Goal: Task Accomplishment & Management: Manage account settings

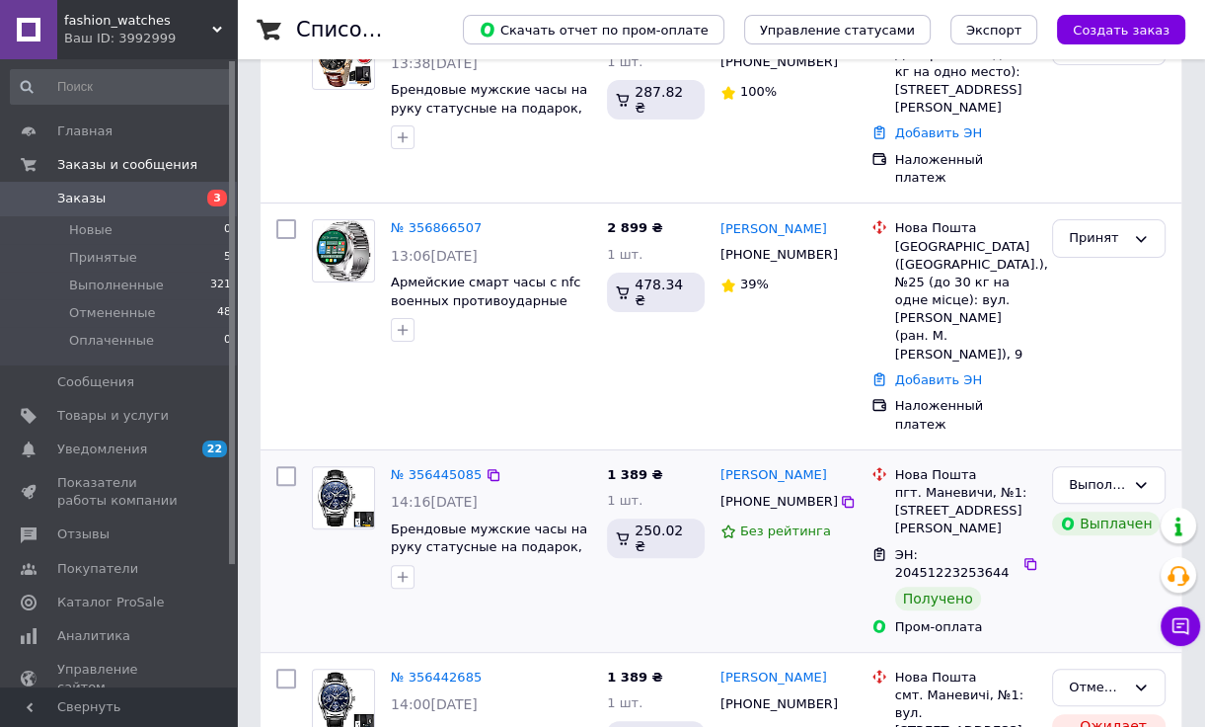
scroll to position [395, 0]
click at [415, 219] on link "№ 356866507" at bounding box center [436, 226] width 91 height 15
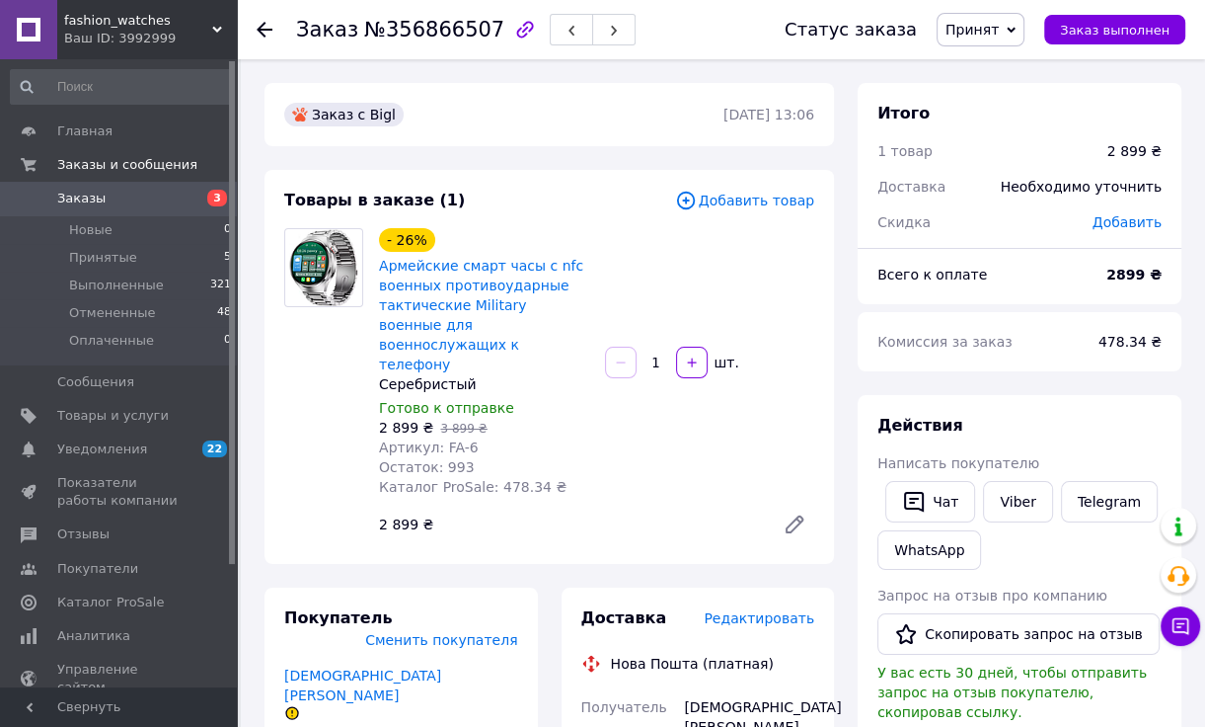
click at [288, 360] on div at bounding box center [323, 386] width 95 height 316
click at [278, 435] on div at bounding box center [323, 386] width 95 height 316
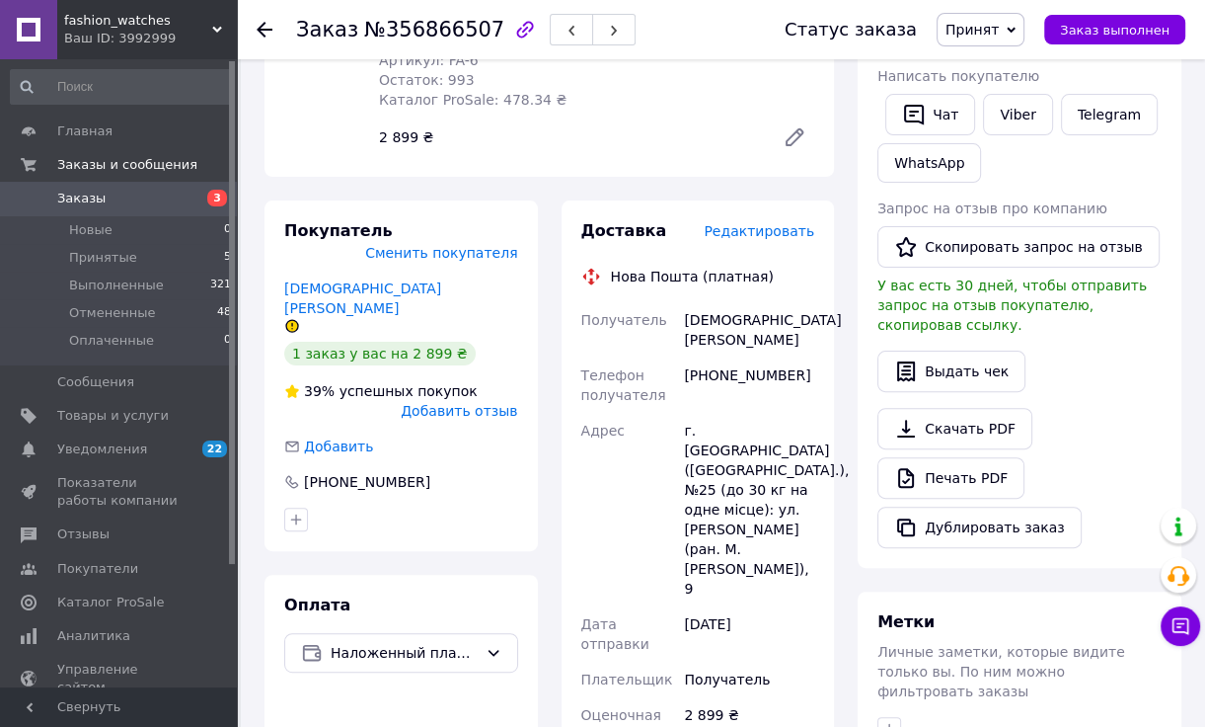
scroll to position [395, 0]
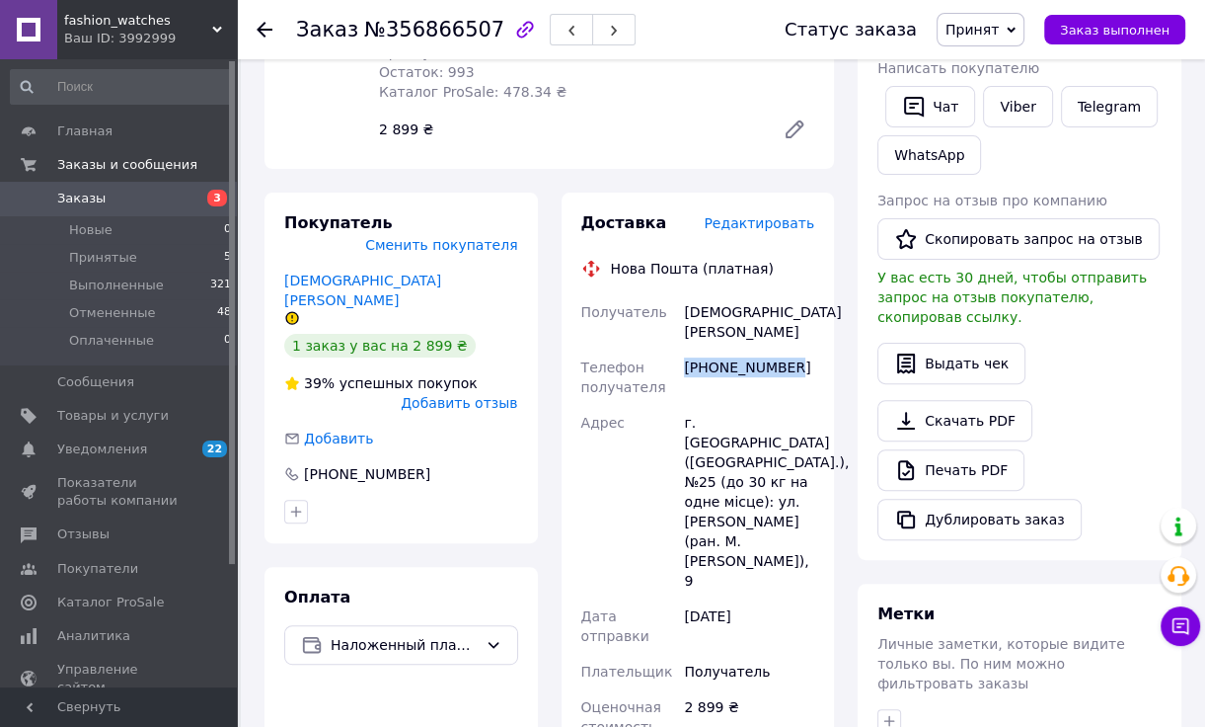
drag, startPoint x: 684, startPoint y: 326, endPoint x: 797, endPoint y: 322, distance: 112.6
click at [797, 349] on div "[PHONE_NUMBER]" at bounding box center [749, 376] width 138 height 55
copy div "[PHONE_NUMBER]"
drag, startPoint x: 290, startPoint y: 483, endPoint x: 303, endPoint y: 479, distance: 13.4
click at [290, 483] on div "Покупатель Сменить покупателя [DEMOGRAPHIC_DATA][PERSON_NAME] 1 заказ у вас на …" at bounding box center [401, 696] width 273 height 1007
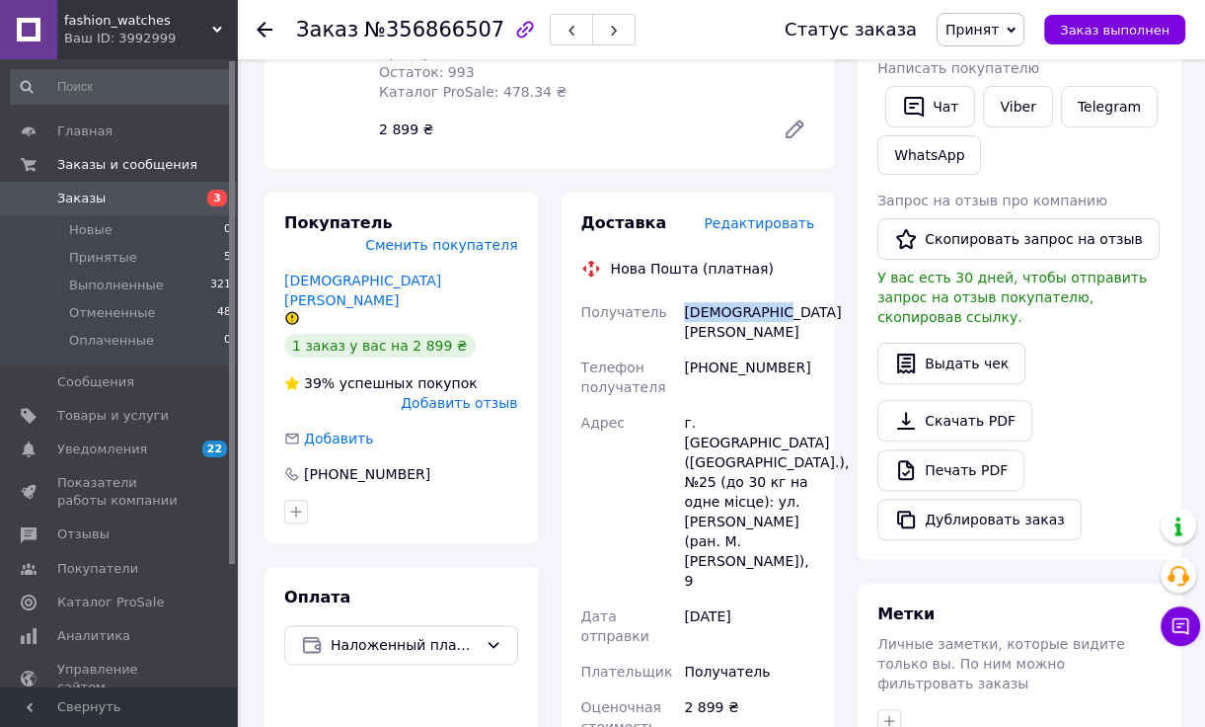
drag, startPoint x: 684, startPoint y: 292, endPoint x: 797, endPoint y: 293, distance: 112.5
click at [797, 294] on div "[DEMOGRAPHIC_DATA][PERSON_NAME]" at bounding box center [749, 321] width 138 height 55
copy div "[DEMOGRAPHIC_DATA][PERSON_NAME]"
click at [261, 411] on div "Покупатель Сменить покупателя [DEMOGRAPHIC_DATA][PERSON_NAME] 1 заказ у вас на …" at bounding box center [401, 696] width 297 height 1007
drag, startPoint x: 696, startPoint y: 383, endPoint x: 723, endPoint y: 381, distance: 26.7
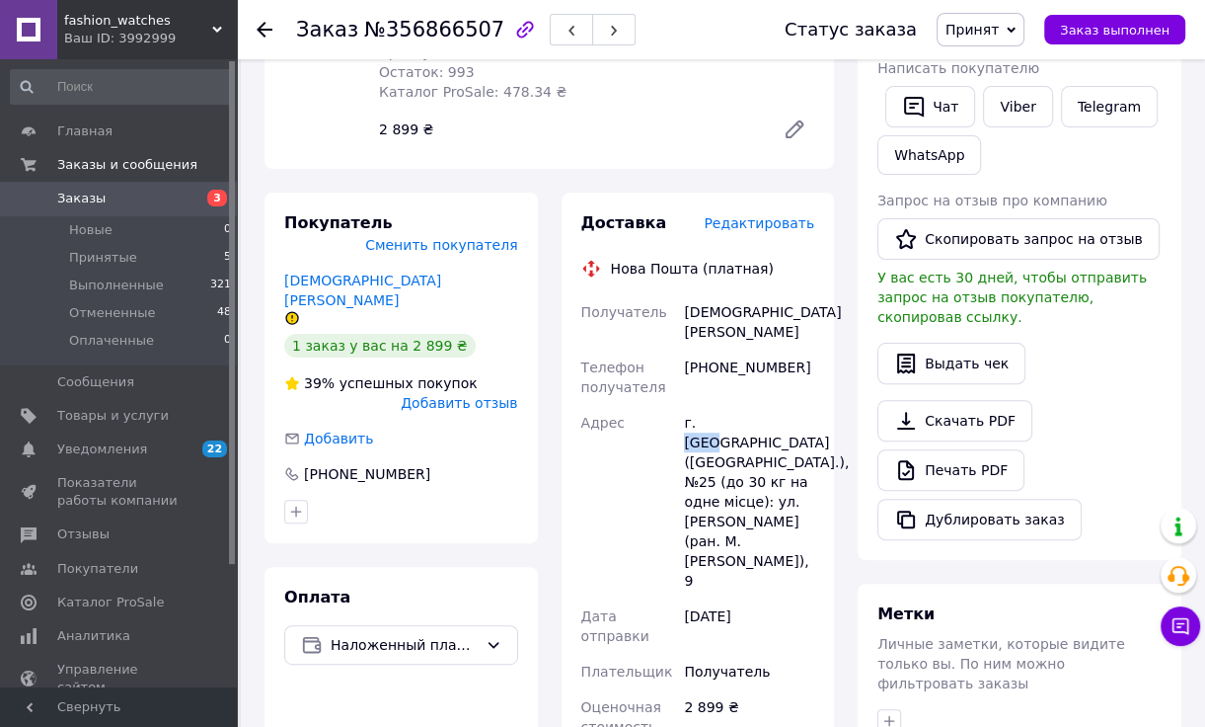
click at [723, 405] on div "г. [GEOGRAPHIC_DATA] ([GEOGRAPHIC_DATA].), №25 (до 30 кг на одне місце): ул. [P…" at bounding box center [749, 501] width 138 height 193
copy div "[GEOGRAPHIC_DATA]"
click at [259, 480] on div "Покупатель Сменить покупателя [DEMOGRAPHIC_DATA][PERSON_NAME] 1 заказ у вас на …" at bounding box center [401, 696] width 297 height 1007
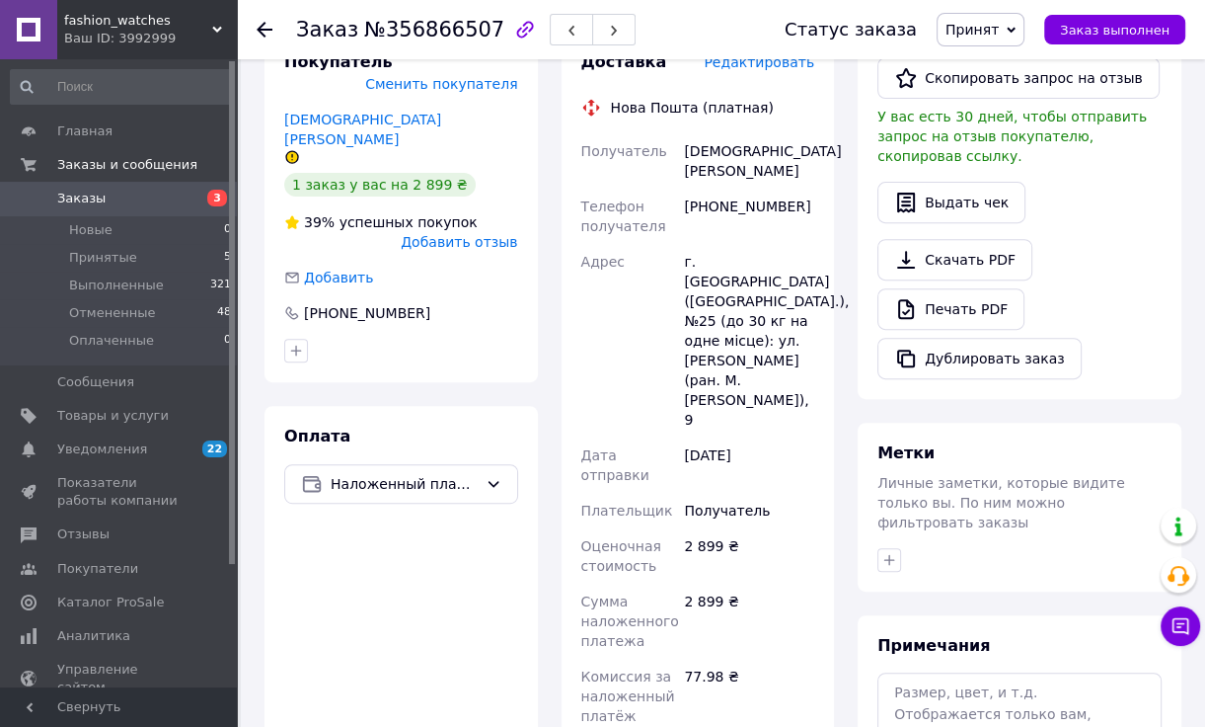
scroll to position [592, 0]
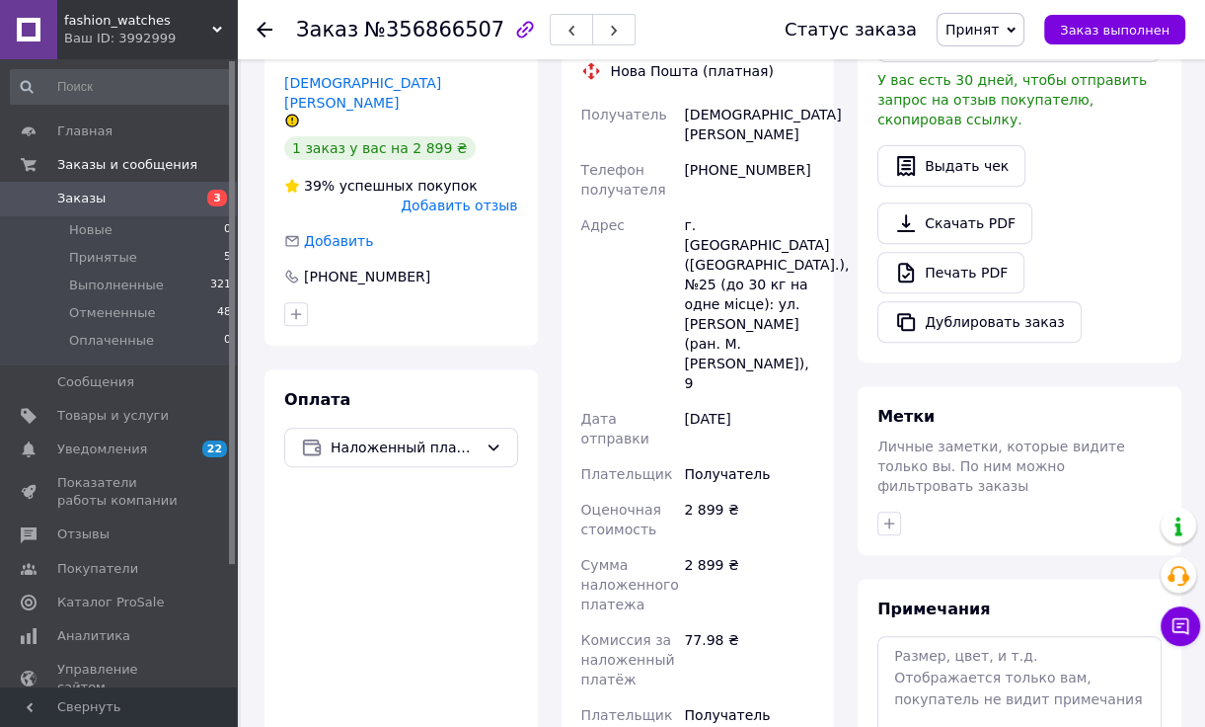
click at [260, 461] on div "Покупатель Сменить покупателя [DEMOGRAPHIC_DATA][PERSON_NAME] 1 заказ у вас на …" at bounding box center [401, 498] width 297 height 1007
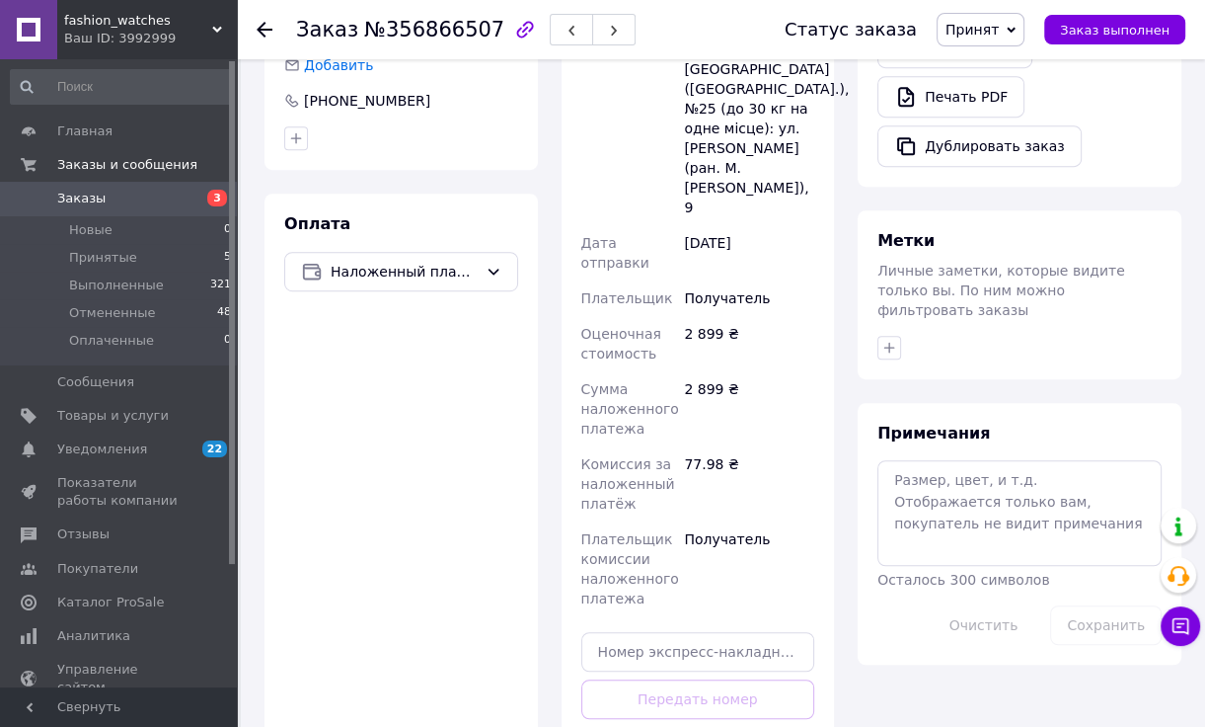
scroll to position [888, 0]
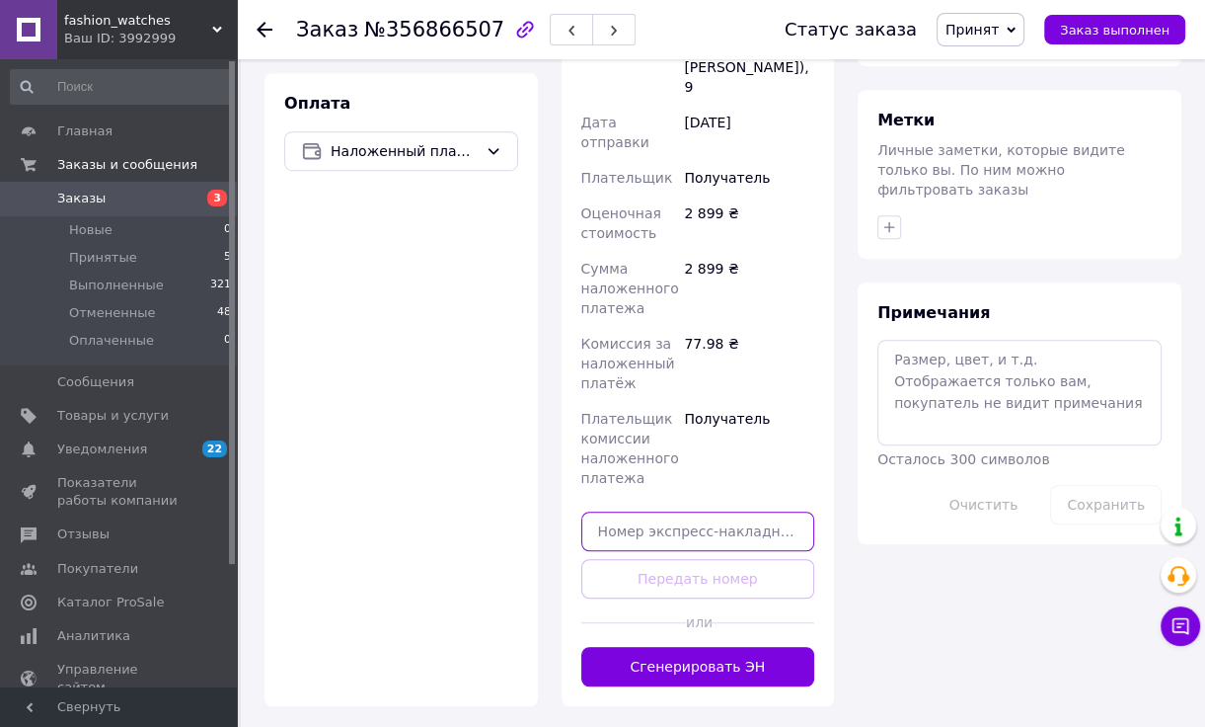
click at [671, 511] on input "text" at bounding box center [698, 530] width 234 height 39
paste input "20451225194898"
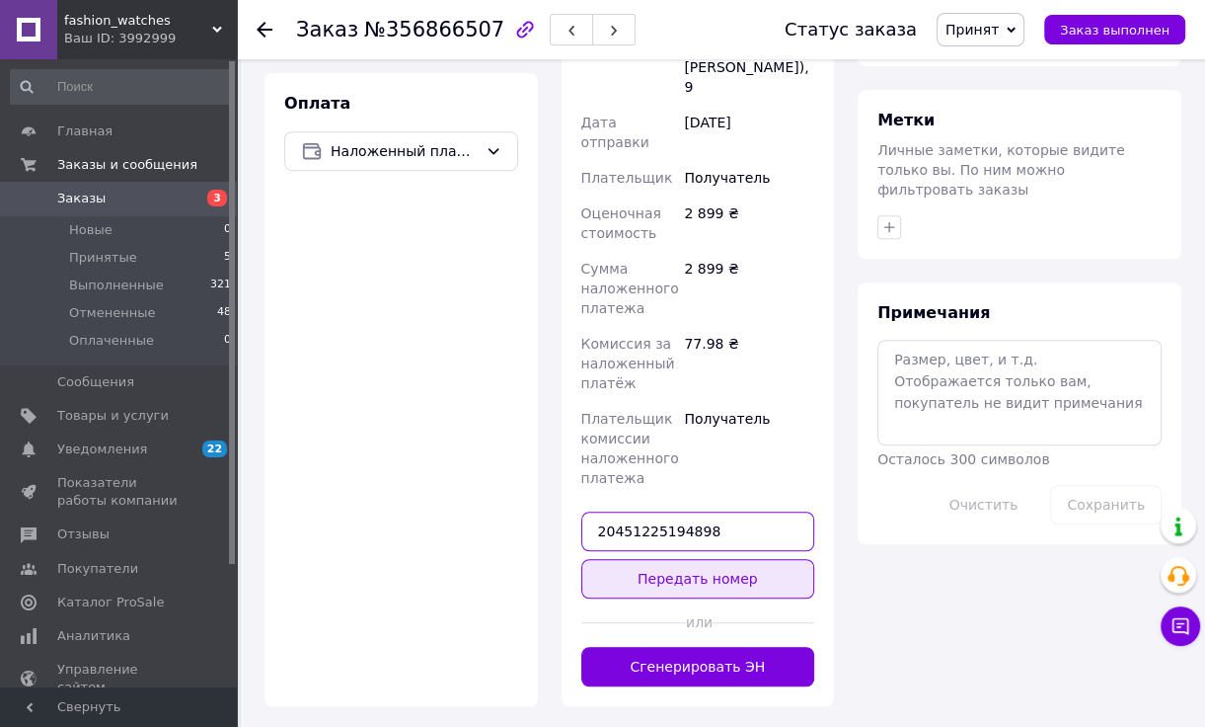
type input "20451225194898"
click at [683, 559] on button "Передать номер" at bounding box center [698, 578] width 234 height 39
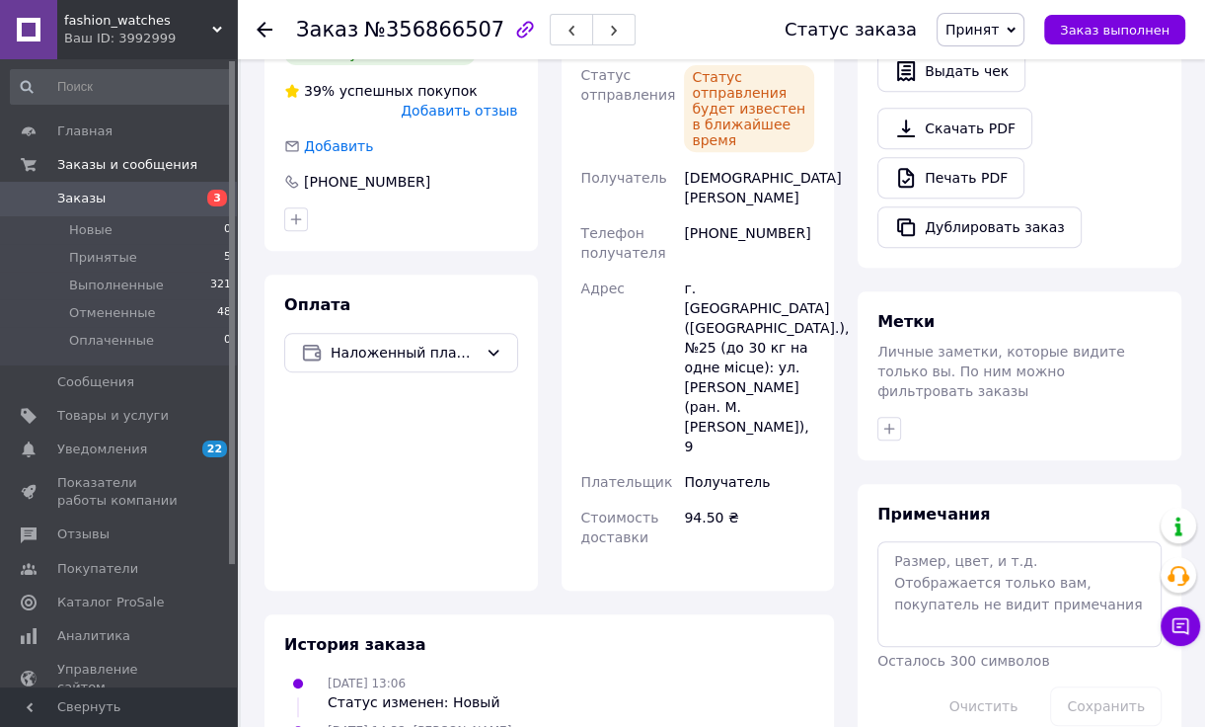
scroll to position [714, 0]
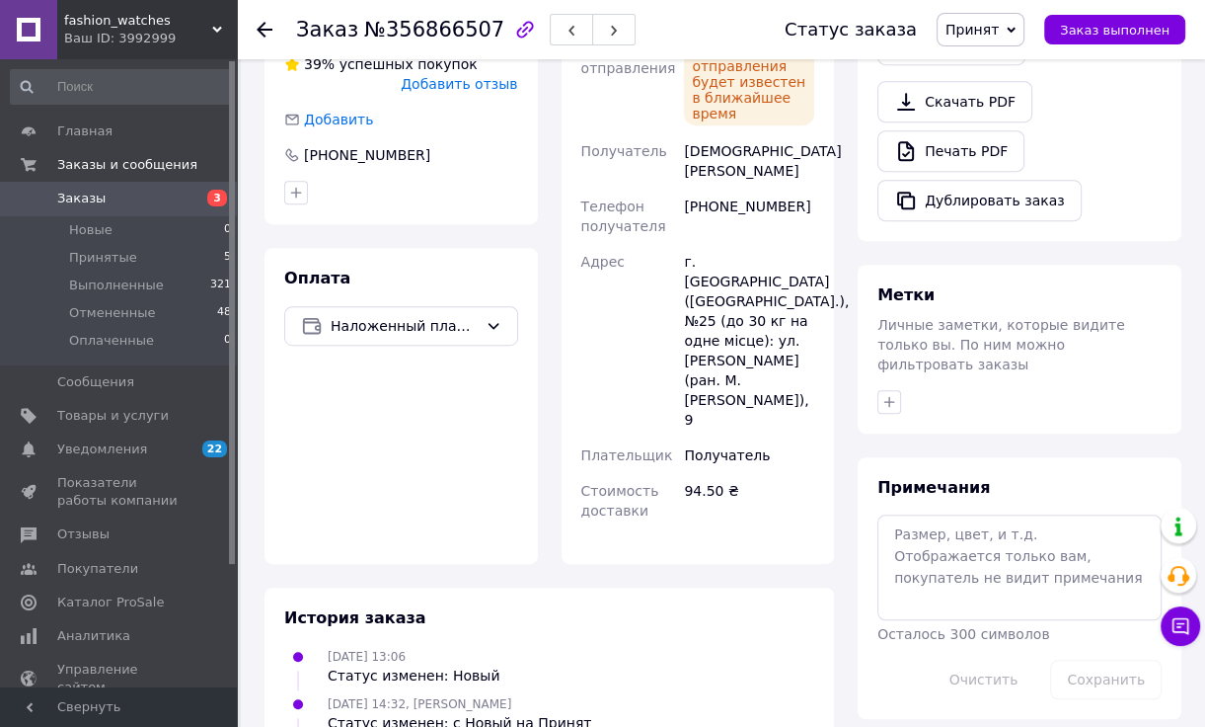
drag, startPoint x: 293, startPoint y: 332, endPoint x: 259, endPoint y: 313, distance: 39.3
click at [293, 332] on div "Оплата Наложенный платеж" at bounding box center [401, 406] width 273 height 316
click at [190, 259] on li "Принятые 5" at bounding box center [121, 258] width 243 height 28
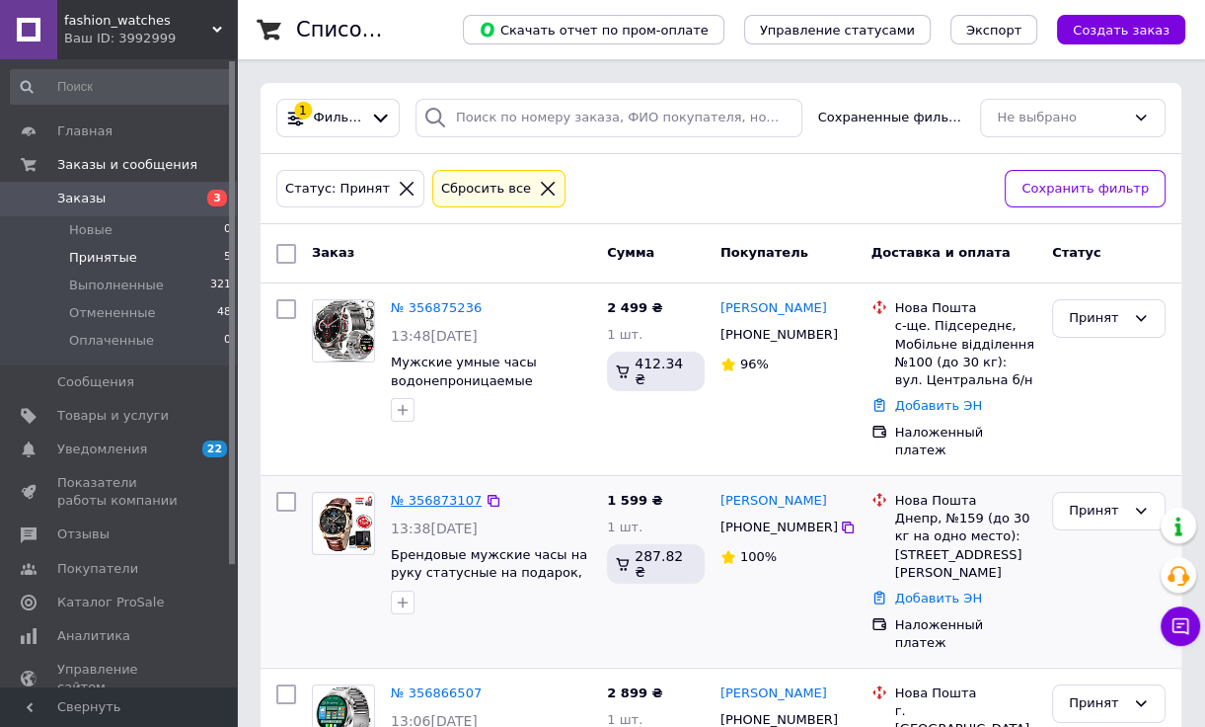
click at [444, 493] on link "№ 356873107" at bounding box center [436, 500] width 91 height 15
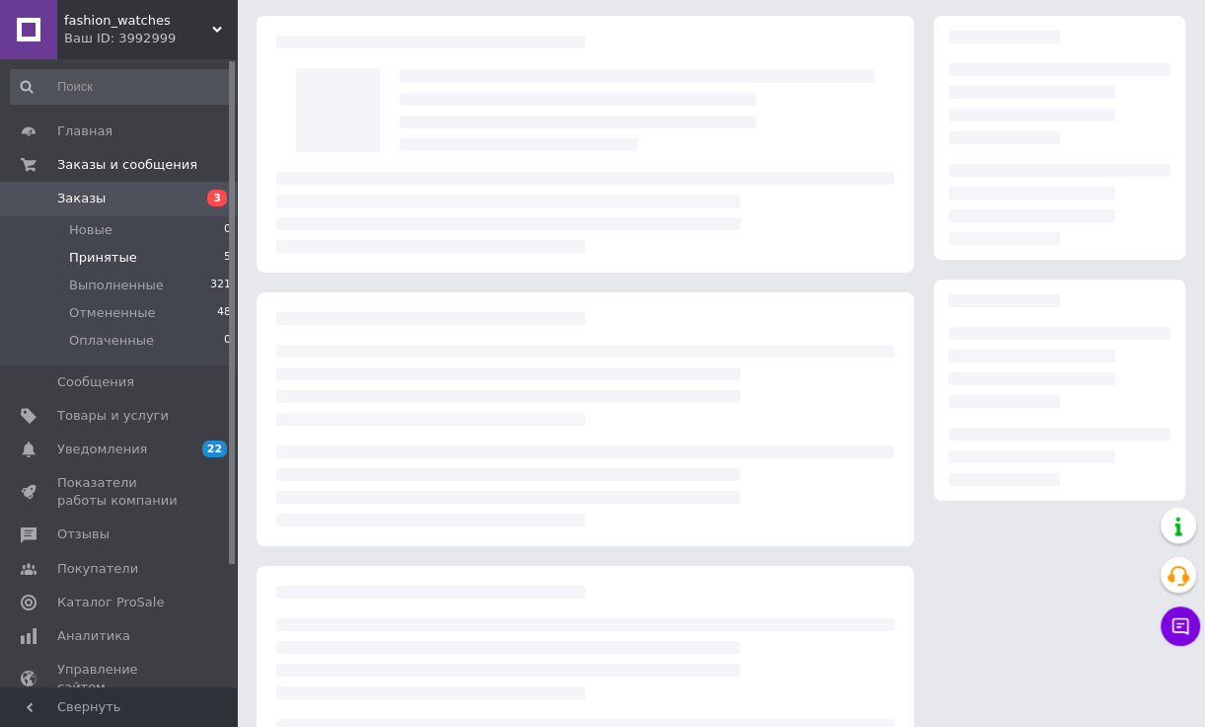
scroll to position [99, 0]
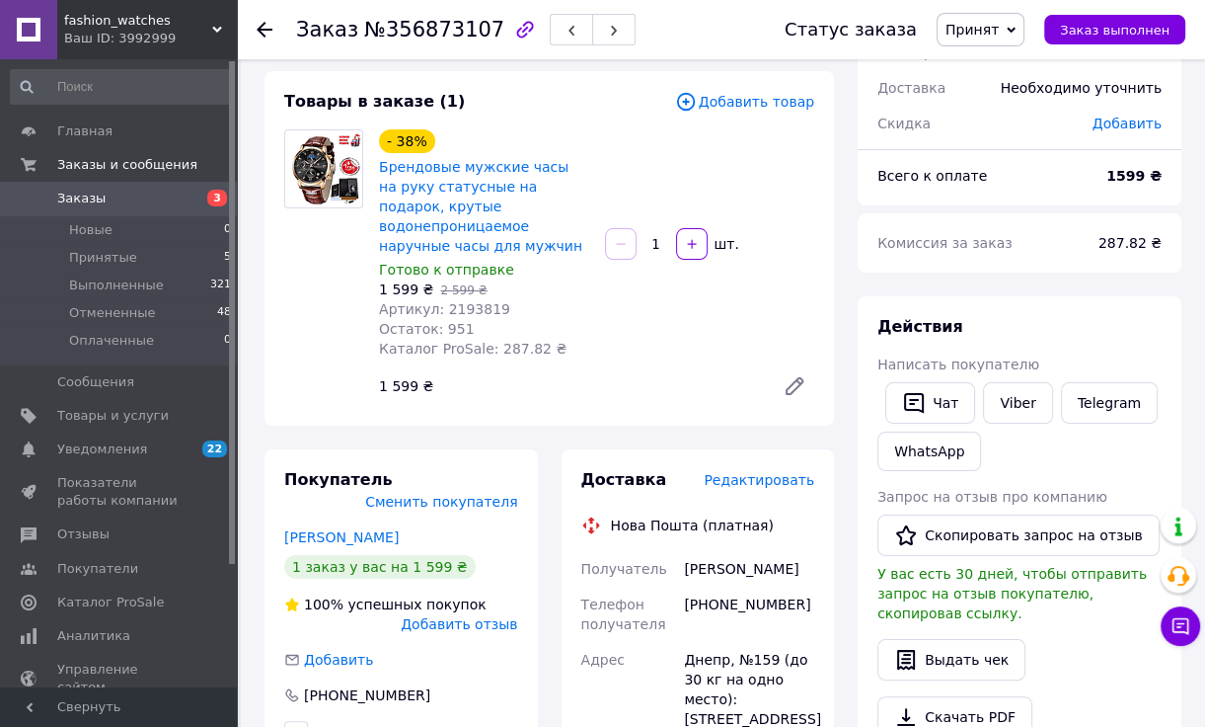
click at [277, 254] on div at bounding box center [323, 267] width 95 height 276
click at [267, 379] on div "Товары в заказе (1) Добавить товар - 38% Брендовые мужские часы на руку статусн…" at bounding box center [550, 248] width 570 height 354
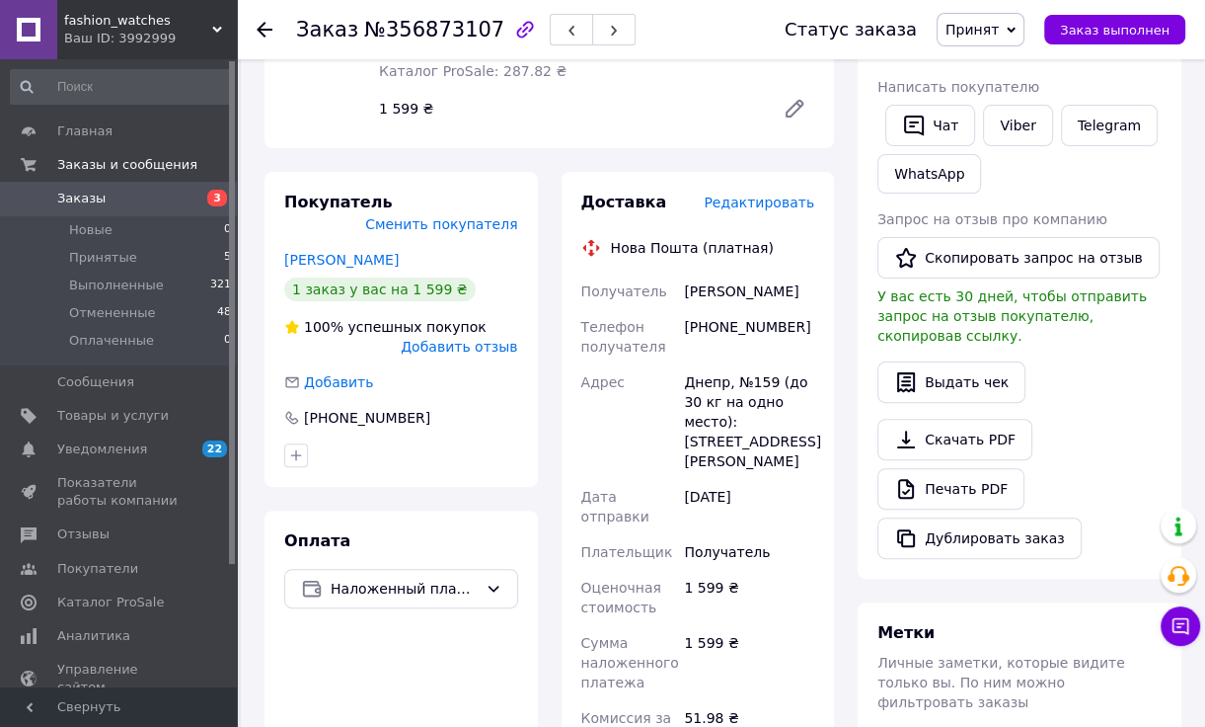
scroll to position [395, 0]
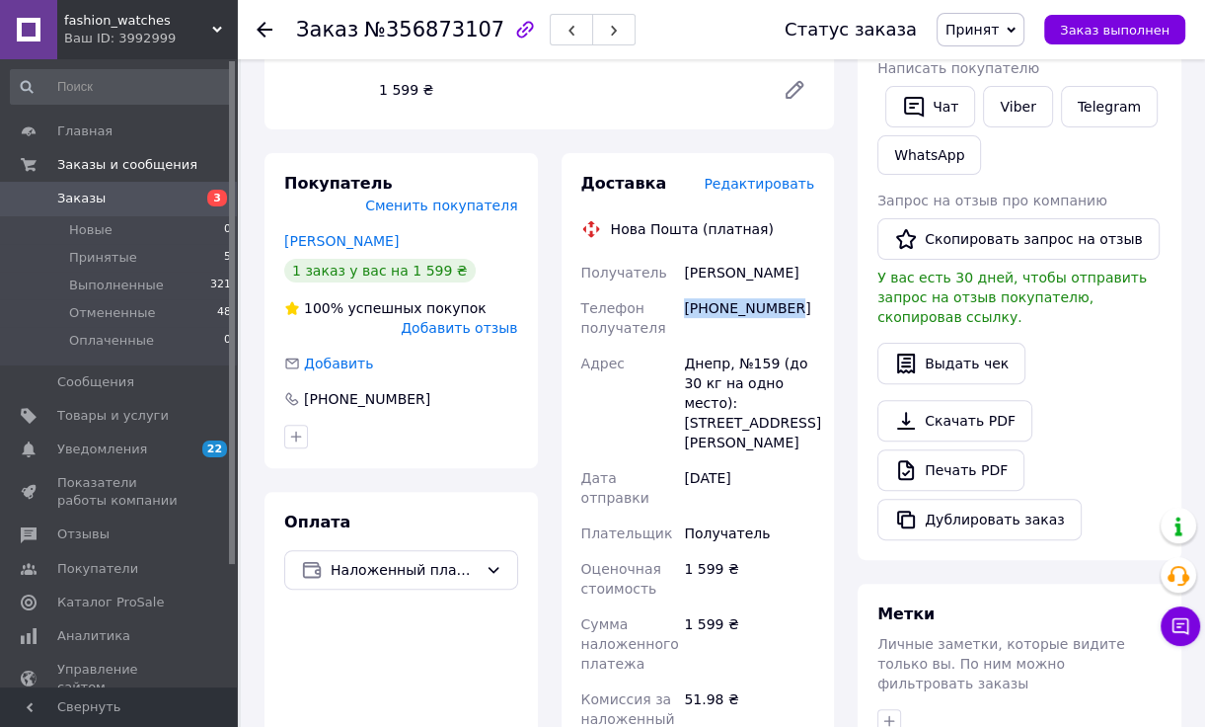
drag, startPoint x: 701, startPoint y: 285, endPoint x: 787, endPoint y: 291, distance: 86.1
click at [787, 291] on div "[PHONE_NUMBER]" at bounding box center [749, 317] width 138 height 55
copy div "[PHONE_NUMBER]"
click at [288, 437] on div "Покупатель Сменить покупателя [PERSON_NAME] 1 заказ у вас на 1 599 ₴ 100% успеш…" at bounding box center [401, 607] width 273 height 908
drag, startPoint x: 684, startPoint y: 247, endPoint x: 772, endPoint y: 250, distance: 87.9
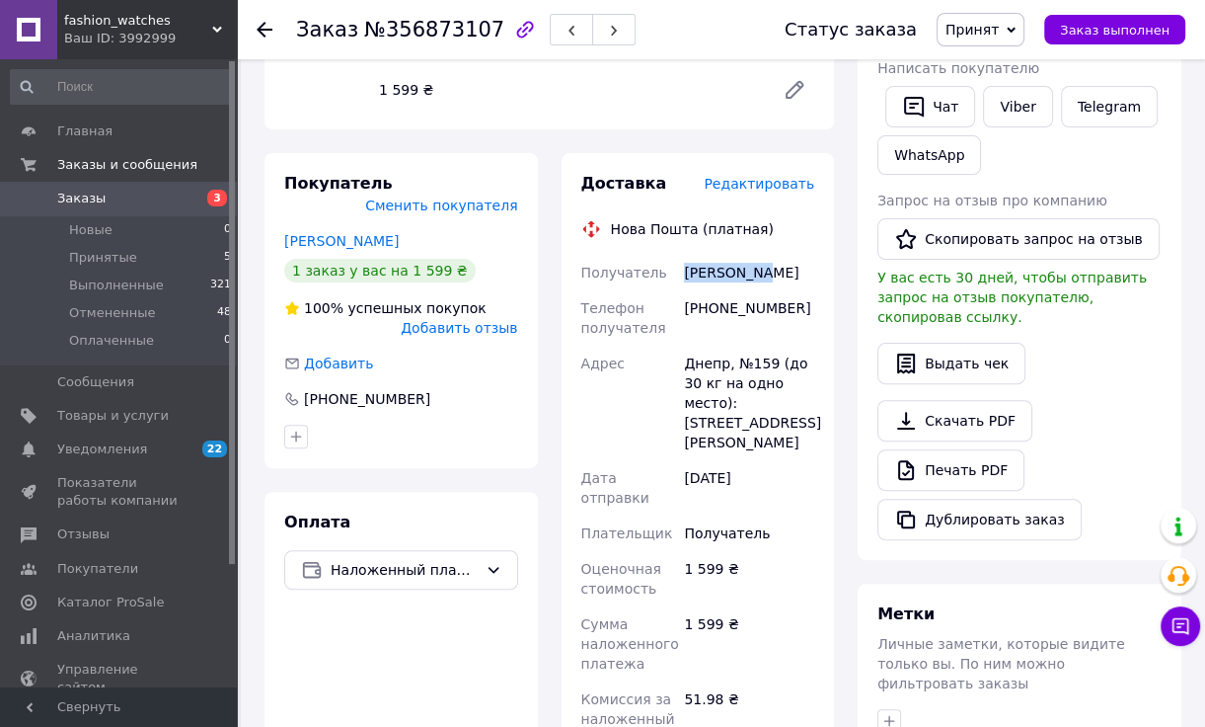
click at [772, 255] on div "[PERSON_NAME]" at bounding box center [749, 273] width 138 height 36
copy div "[PERSON_NAME]"
drag, startPoint x: 273, startPoint y: 463, endPoint x: 302, endPoint y: 462, distance: 28.6
click at [245, 369] on div "Заказ №356873107 Статус заказа Принят Выполнен Отменен Оплаченный Заказ выполне…" at bounding box center [723, 468] width 964 height 1609
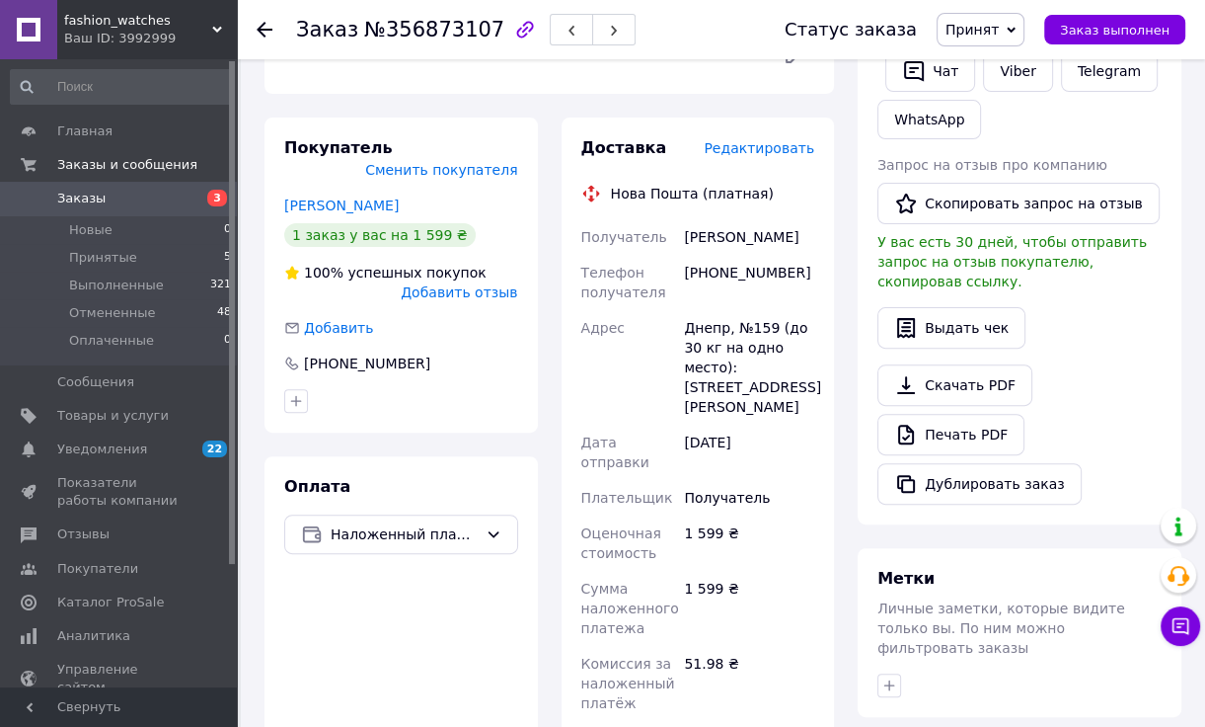
scroll to position [494, 0]
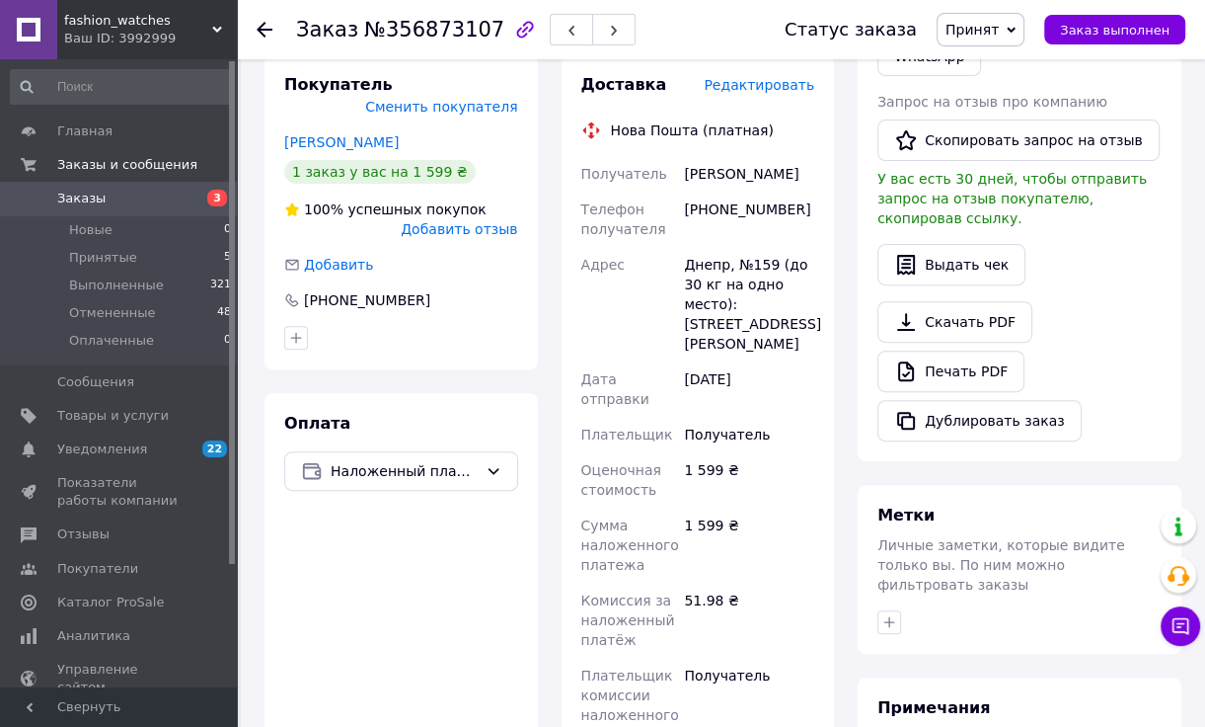
click at [261, 309] on div "Покупатель Сменить покупателя [PERSON_NAME] 1 заказ у вас на 1 599 ₴ 100% успеш…" at bounding box center [401, 508] width 297 height 908
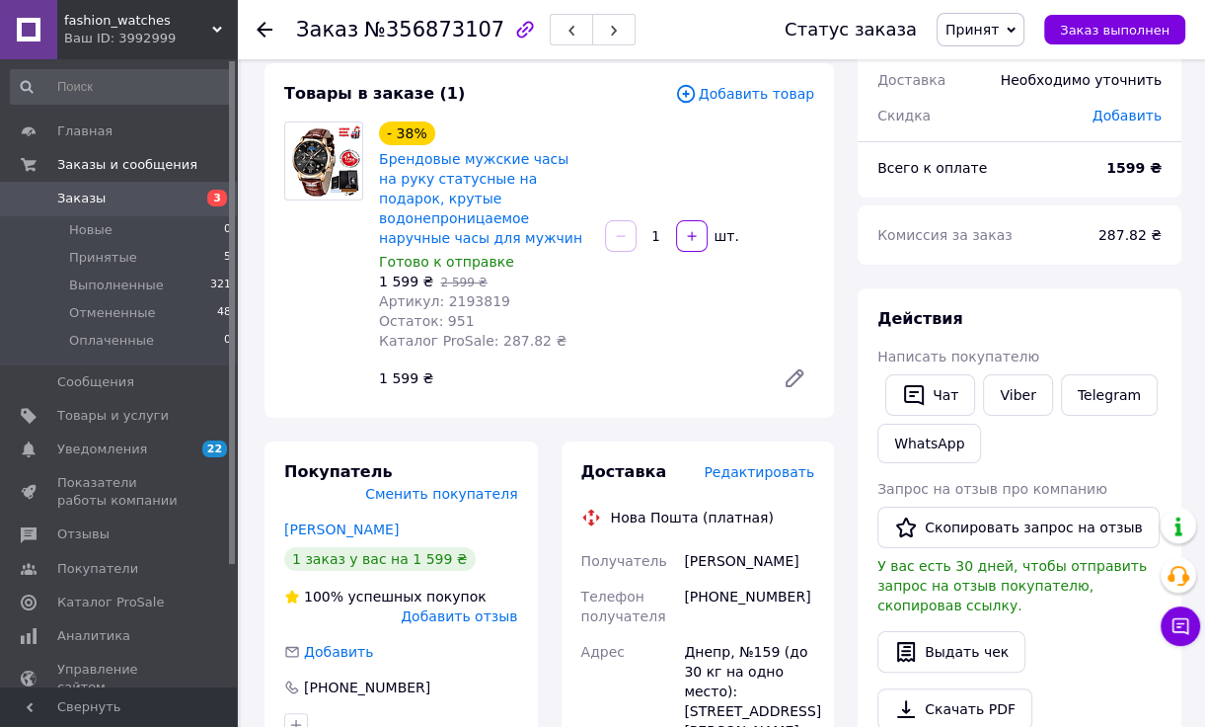
scroll to position [0, 0]
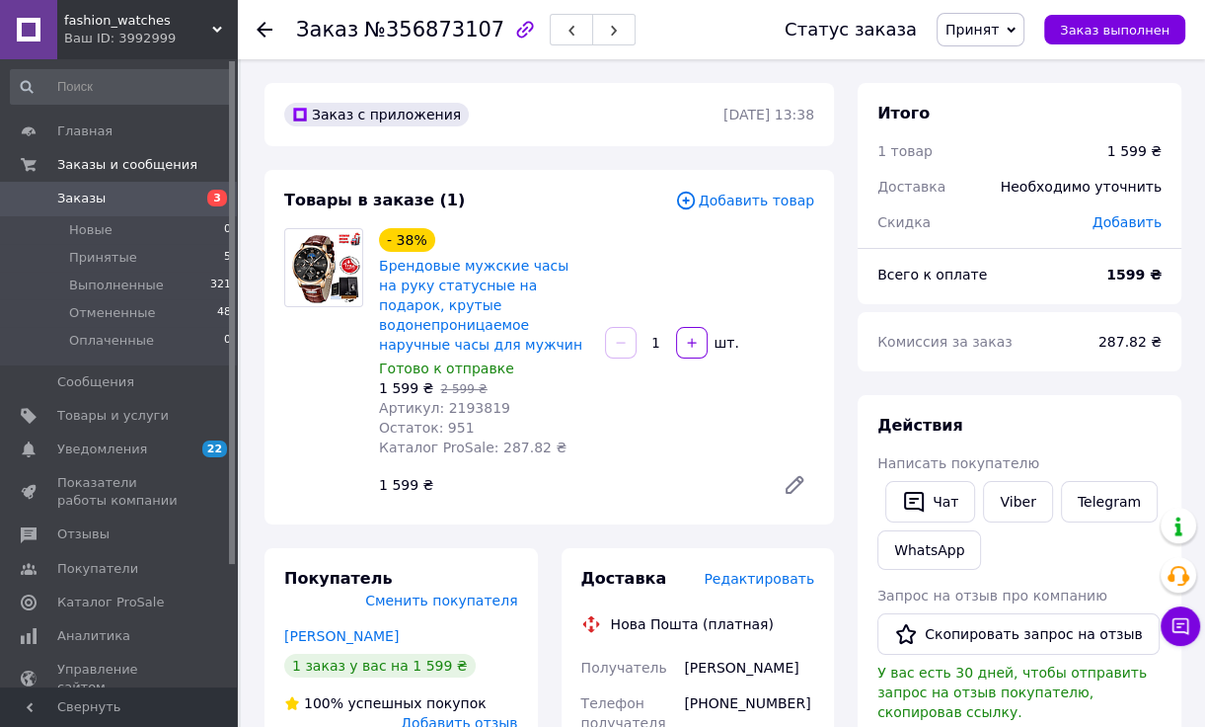
click at [280, 405] on div at bounding box center [323, 366] width 95 height 276
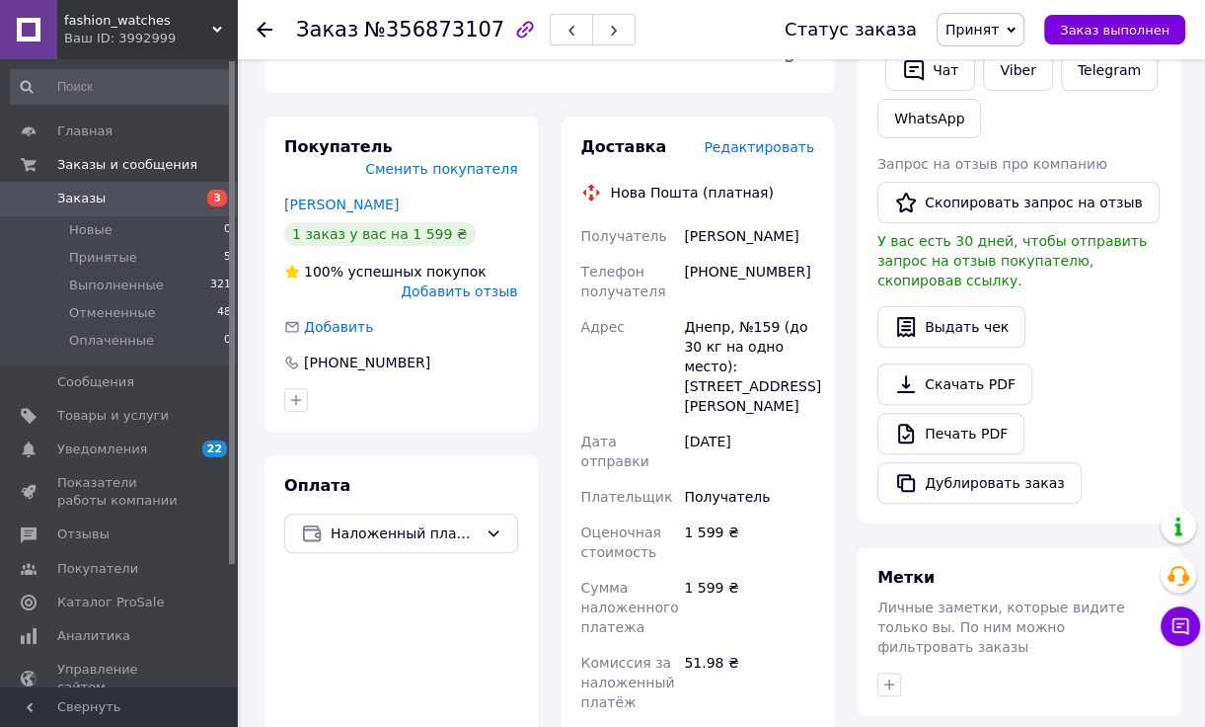
scroll to position [691, 0]
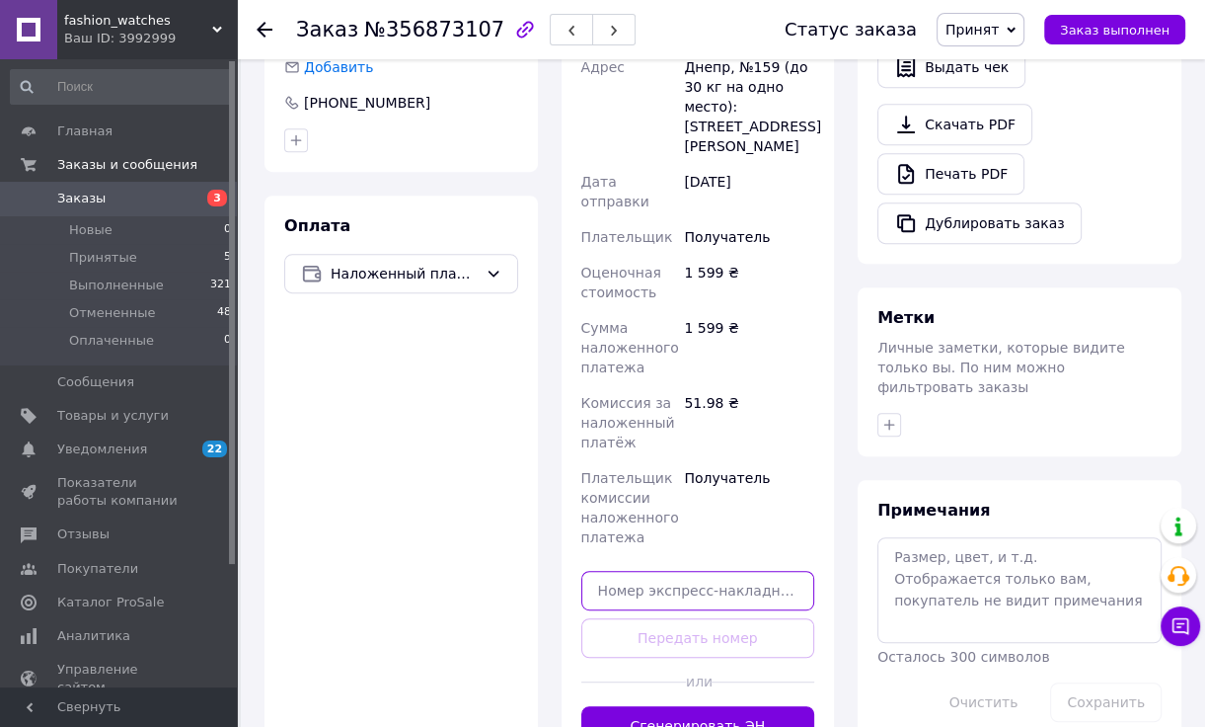
click at [709, 571] on input "text" at bounding box center [698, 590] width 234 height 39
paste input "20451225197335"
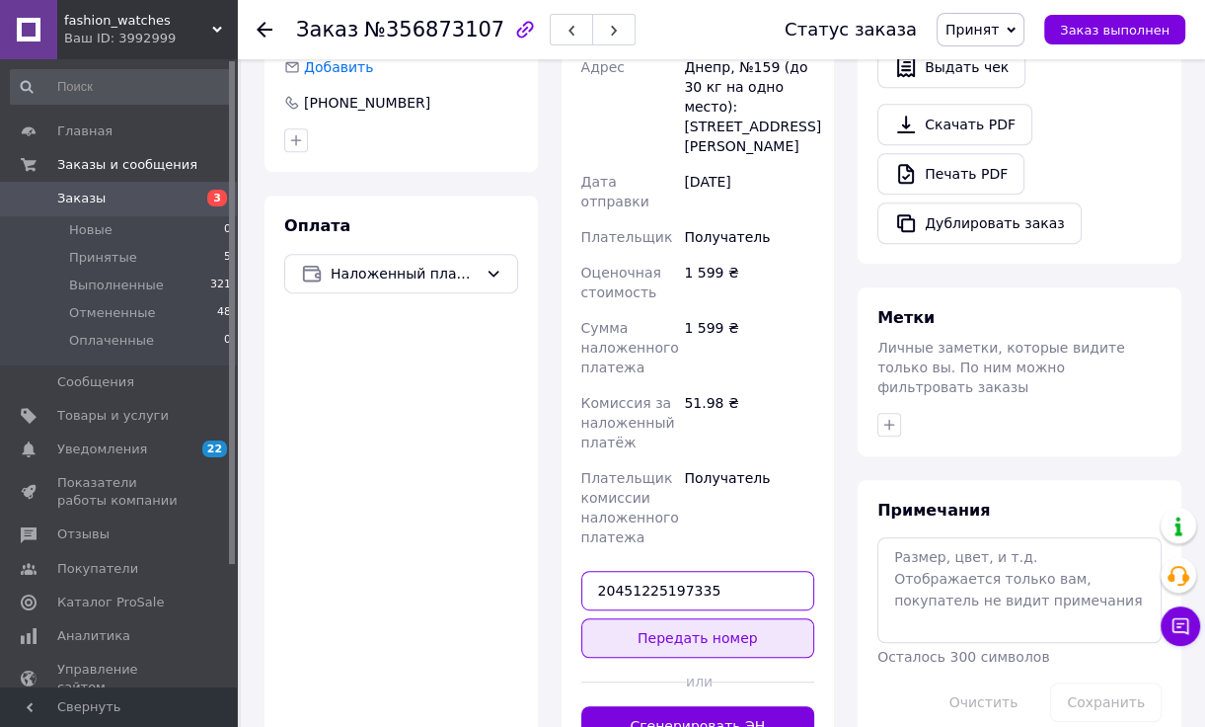
type input "20451225197335"
click at [704, 618] on button "Передать номер" at bounding box center [698, 637] width 234 height 39
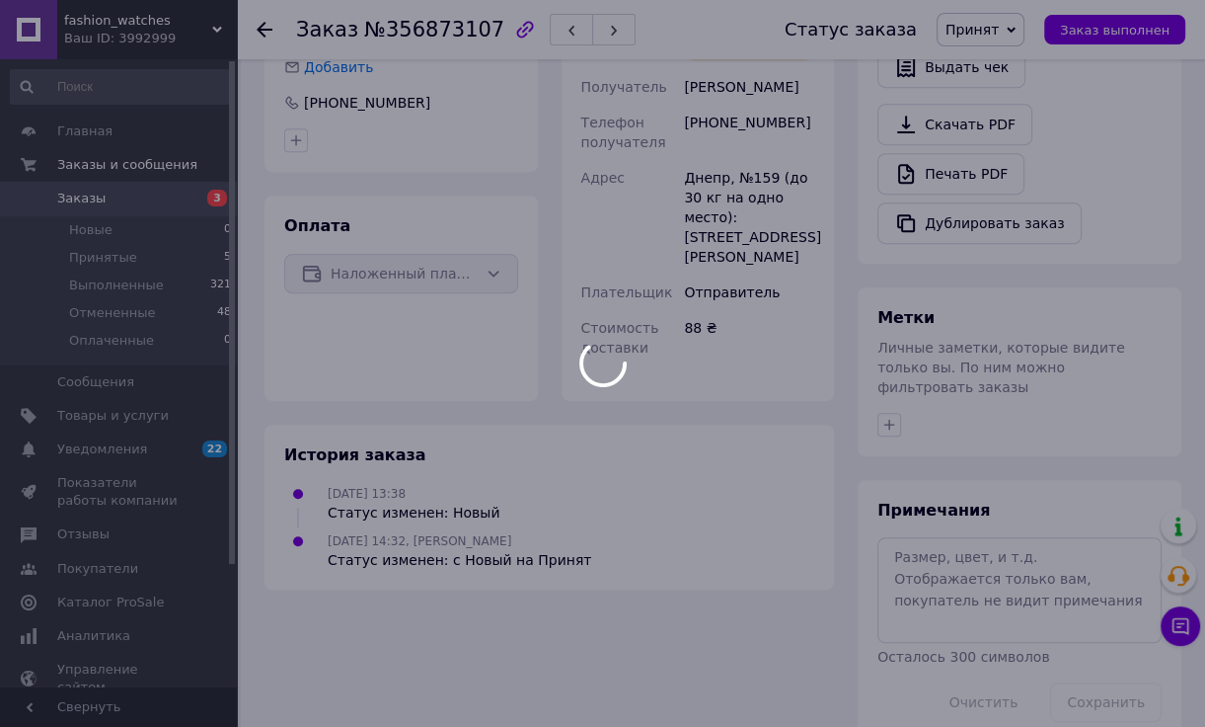
scroll to position [687, 0]
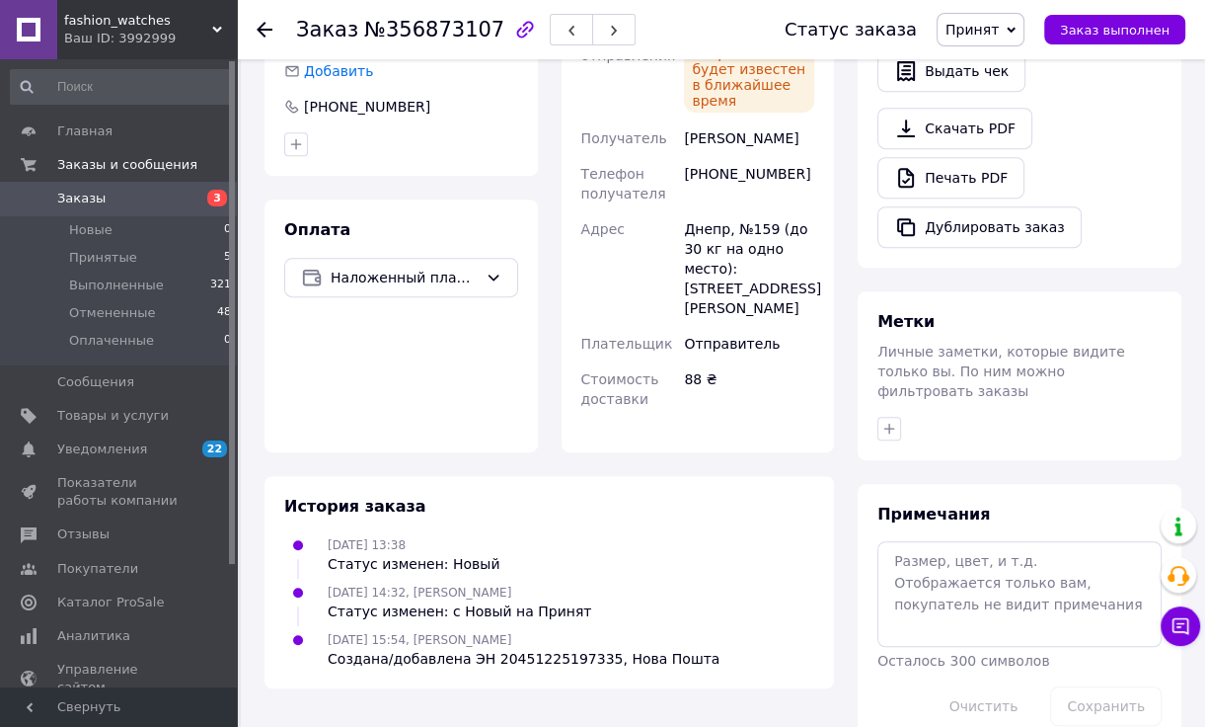
click at [299, 374] on div "Оплата Наложенный платеж" at bounding box center [401, 325] width 273 height 253
click at [254, 384] on div "Покупатель Сменить покупателя [PERSON_NAME] 1 заказ у вас на 1 599 ₴ 100% успеш…" at bounding box center [401, 156] width 297 height 591
click at [188, 261] on li "Принятые 5" at bounding box center [121, 258] width 243 height 28
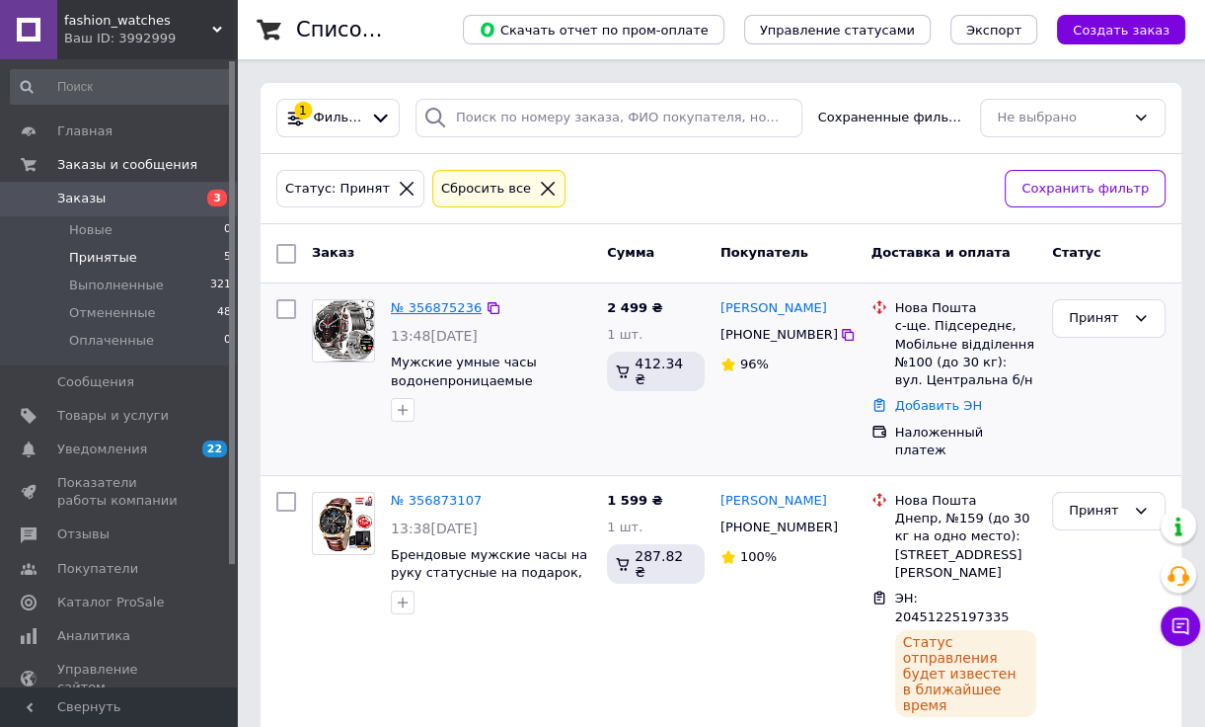
click at [437, 310] on link "№ 356875236" at bounding box center [436, 307] width 91 height 15
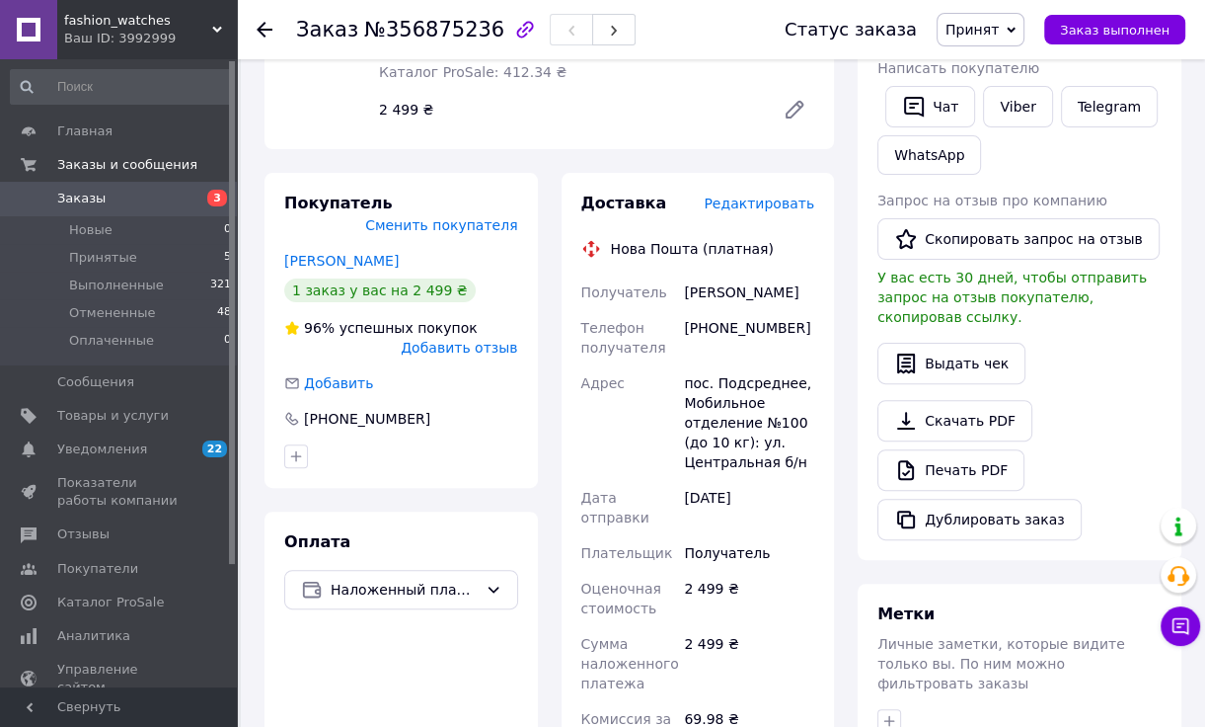
scroll to position [494, 0]
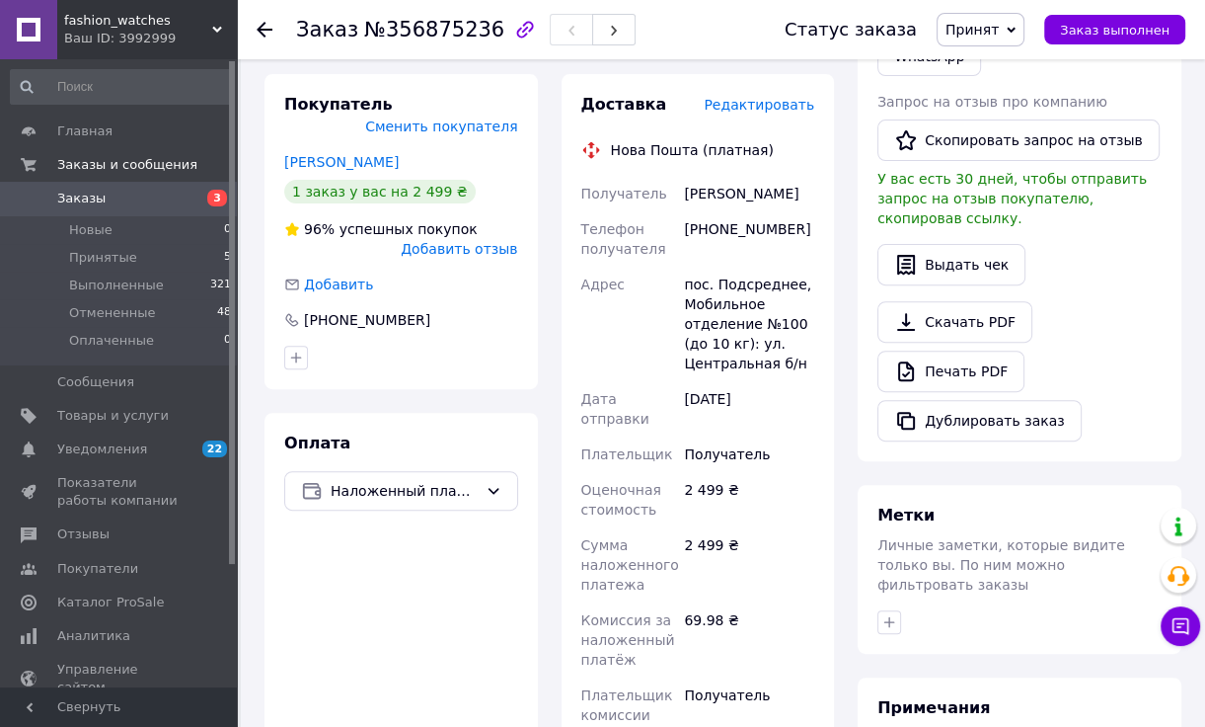
click at [270, 372] on div "Покупатель Сменить покупателя [PERSON_NAME] 1 заказ у вас на 2 499 ₴ 96% успешн…" at bounding box center [401, 528] width 273 height 908
click at [281, 384] on div "Покупатель Сменить покупателя [PERSON_NAME] 1 заказ у вас на 2 499 ₴ 96% успешн…" at bounding box center [401, 528] width 273 height 908
drag, startPoint x: 701, startPoint y: 230, endPoint x: 790, endPoint y: 244, distance: 89.9
click at [790, 244] on div "[PHONE_NUMBER]" at bounding box center [749, 238] width 138 height 55
copy div "[PHONE_NUMBER]"
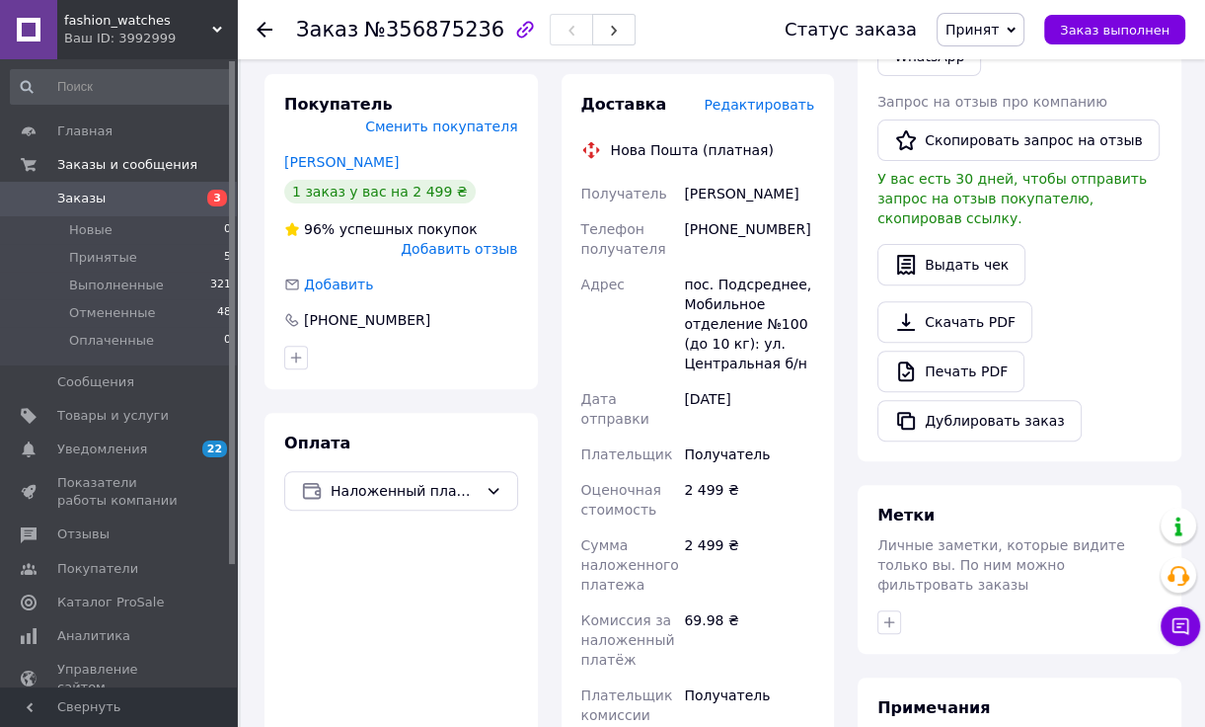
click at [257, 387] on div "Покупатель Сменить покупателя [PERSON_NAME] 1 заказ у вас на 2 499 ₴ 96% успешн…" at bounding box center [401, 528] width 297 height 908
drag, startPoint x: 716, startPoint y: 283, endPoint x: 790, endPoint y: 287, distance: 74.1
click at [790, 287] on div "пос. Подсреднее, Мобильное отделение №100 (до 10 кг): ул. Центральная б/н" at bounding box center [749, 324] width 138 height 115
copy div "Подсреднее"
click at [274, 299] on div "Покупатель Сменить покупателя [PERSON_NAME] 1 заказ у вас на 2 499 ₴ 96% успешн…" at bounding box center [401, 231] width 273 height 315
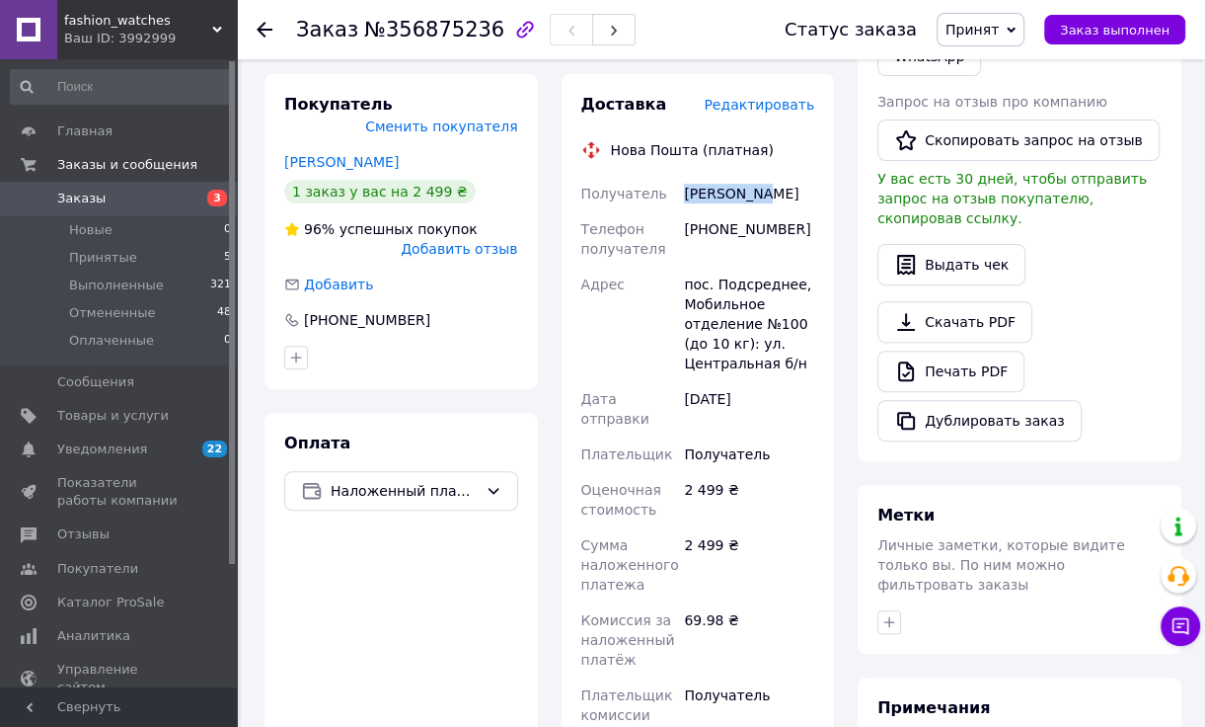
drag, startPoint x: 683, startPoint y: 193, endPoint x: 770, endPoint y: 197, distance: 87.0
click at [770, 197] on div "[PERSON_NAME]" at bounding box center [749, 194] width 138 height 36
copy div "[PERSON_NAME]"
drag, startPoint x: 245, startPoint y: 373, endPoint x: 336, endPoint y: 381, distance: 91.2
click at [246, 373] on div "Заказ №356875236 Статус заказа Принят Выполнен Отменен Оплаченный Заказ выполне…" at bounding box center [723, 380] width 964 height 1629
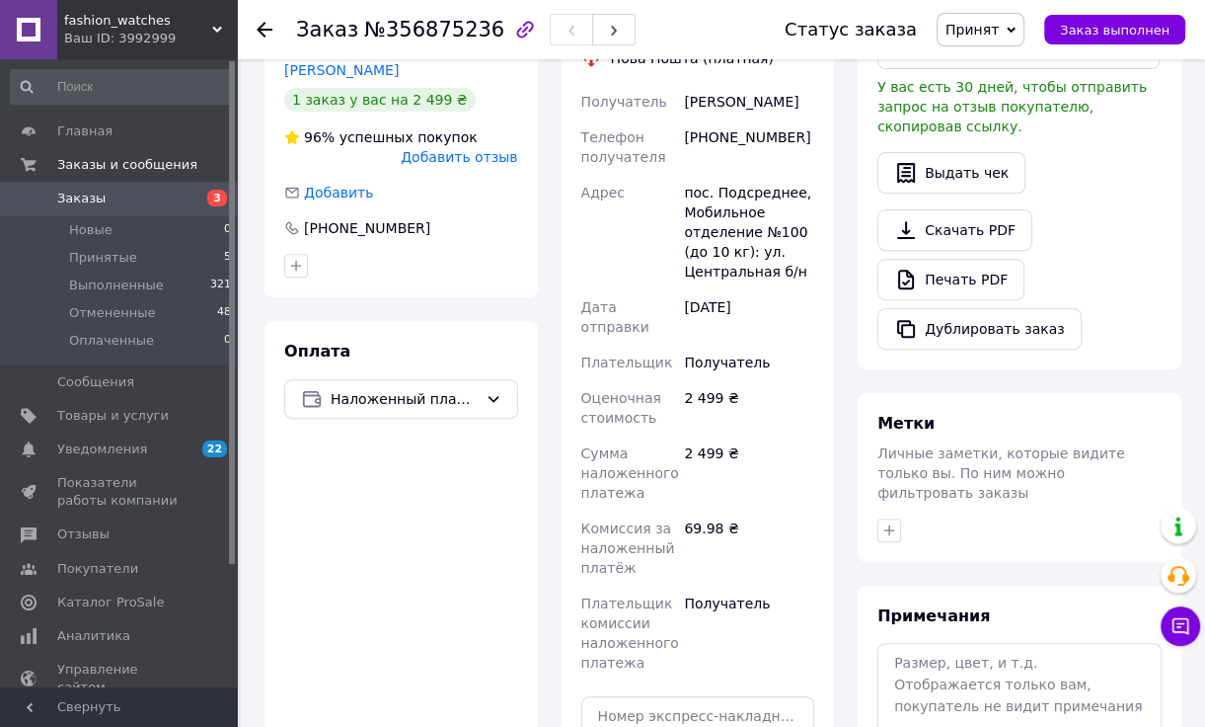
scroll to position [691, 0]
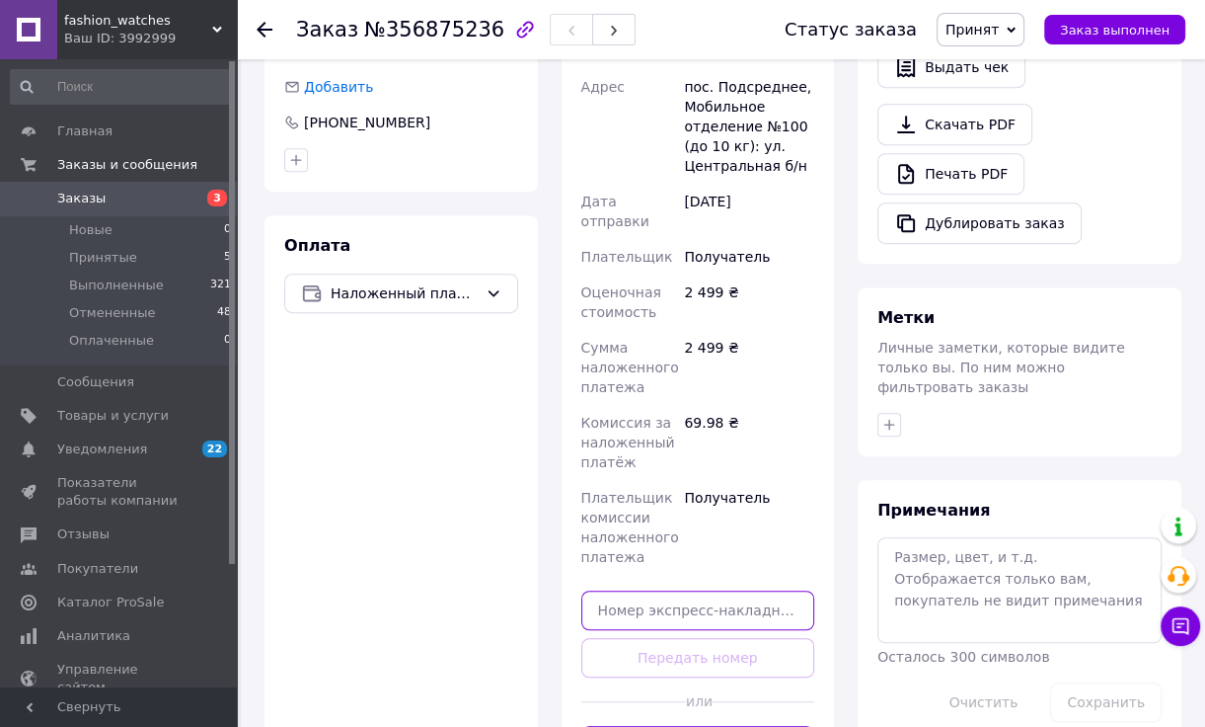
click at [721, 590] on input "text" at bounding box center [698, 609] width 234 height 39
paste input "20451225199746"
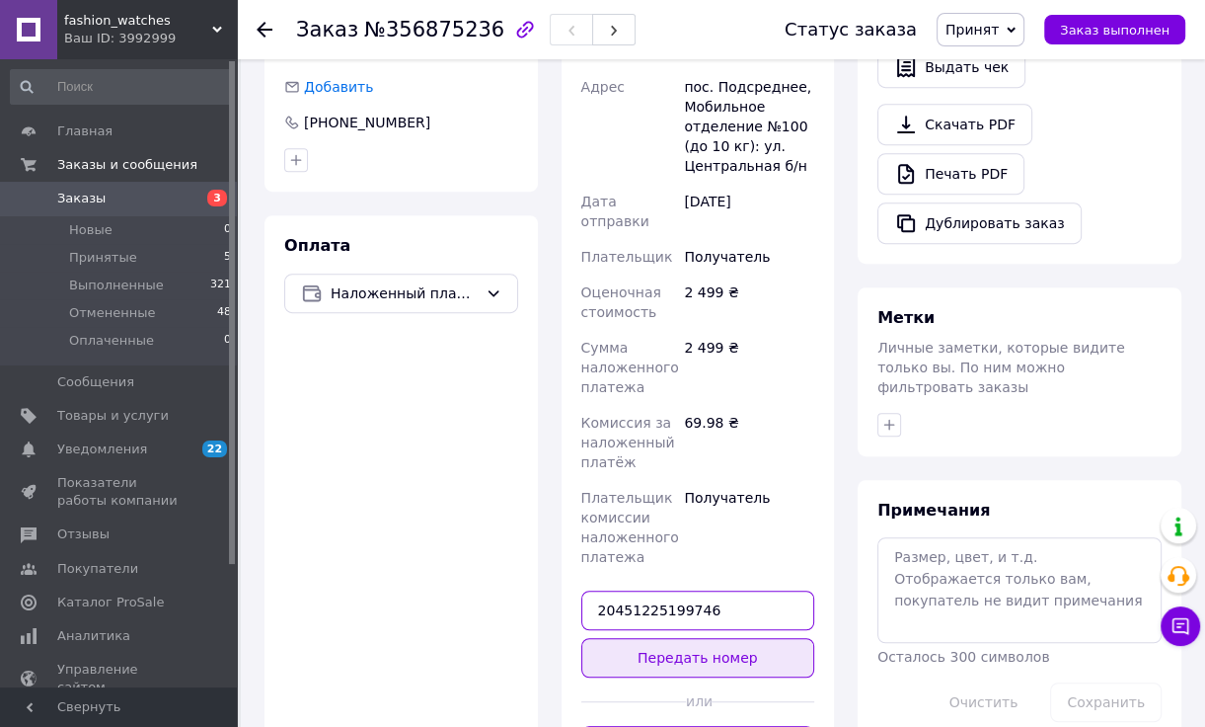
type input "20451225199746"
click at [716, 638] on button "Передать номер" at bounding box center [698, 657] width 234 height 39
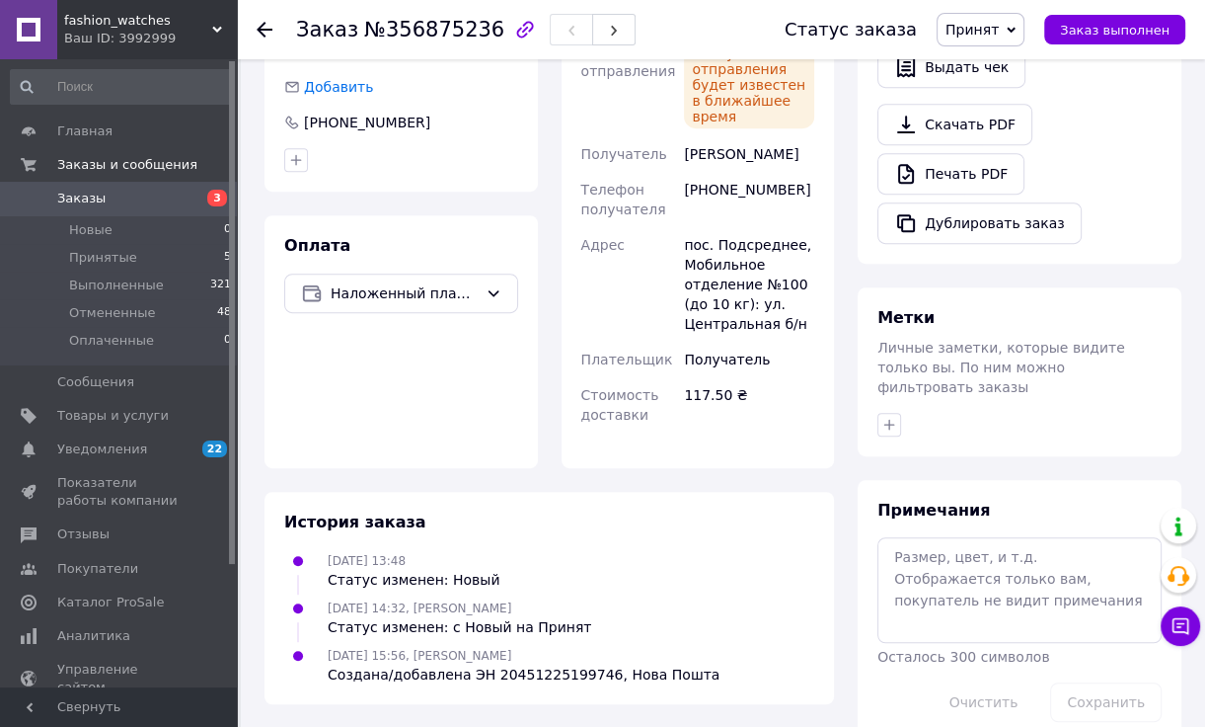
click at [272, 351] on div "Оплата Наложенный платеж" at bounding box center [401, 341] width 273 height 253
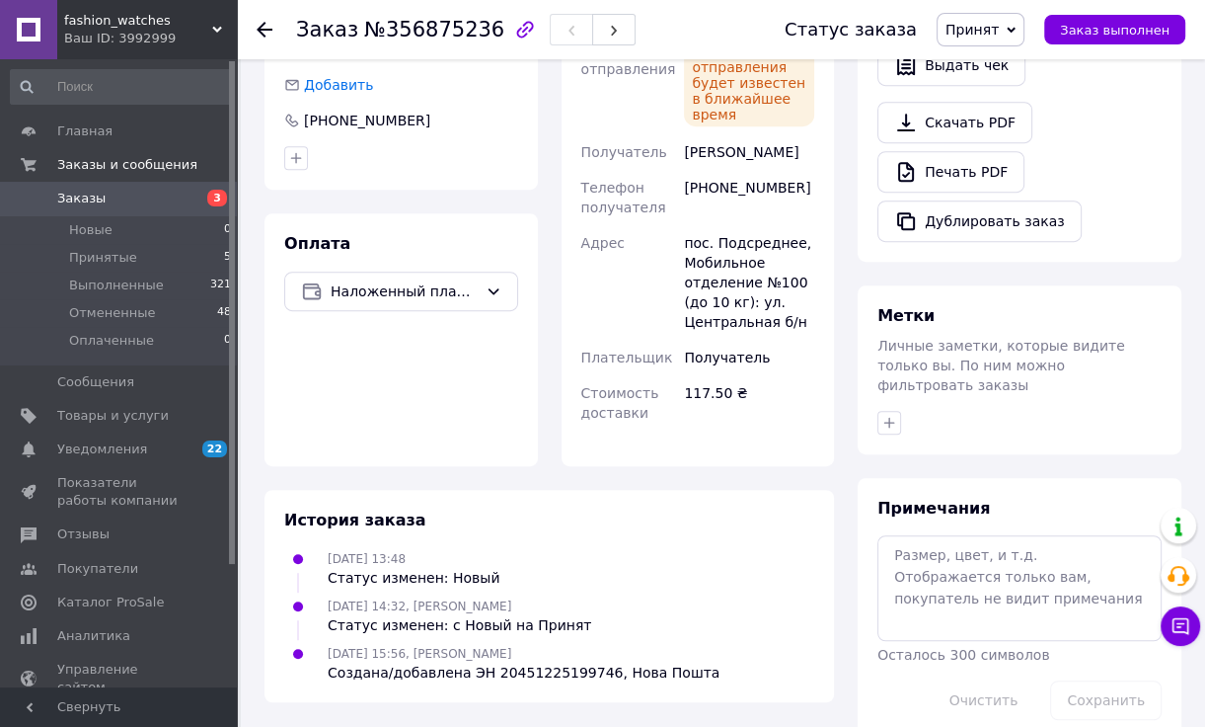
scroll to position [694, 0]
